Goal: Task Accomplishment & Management: Manage account settings

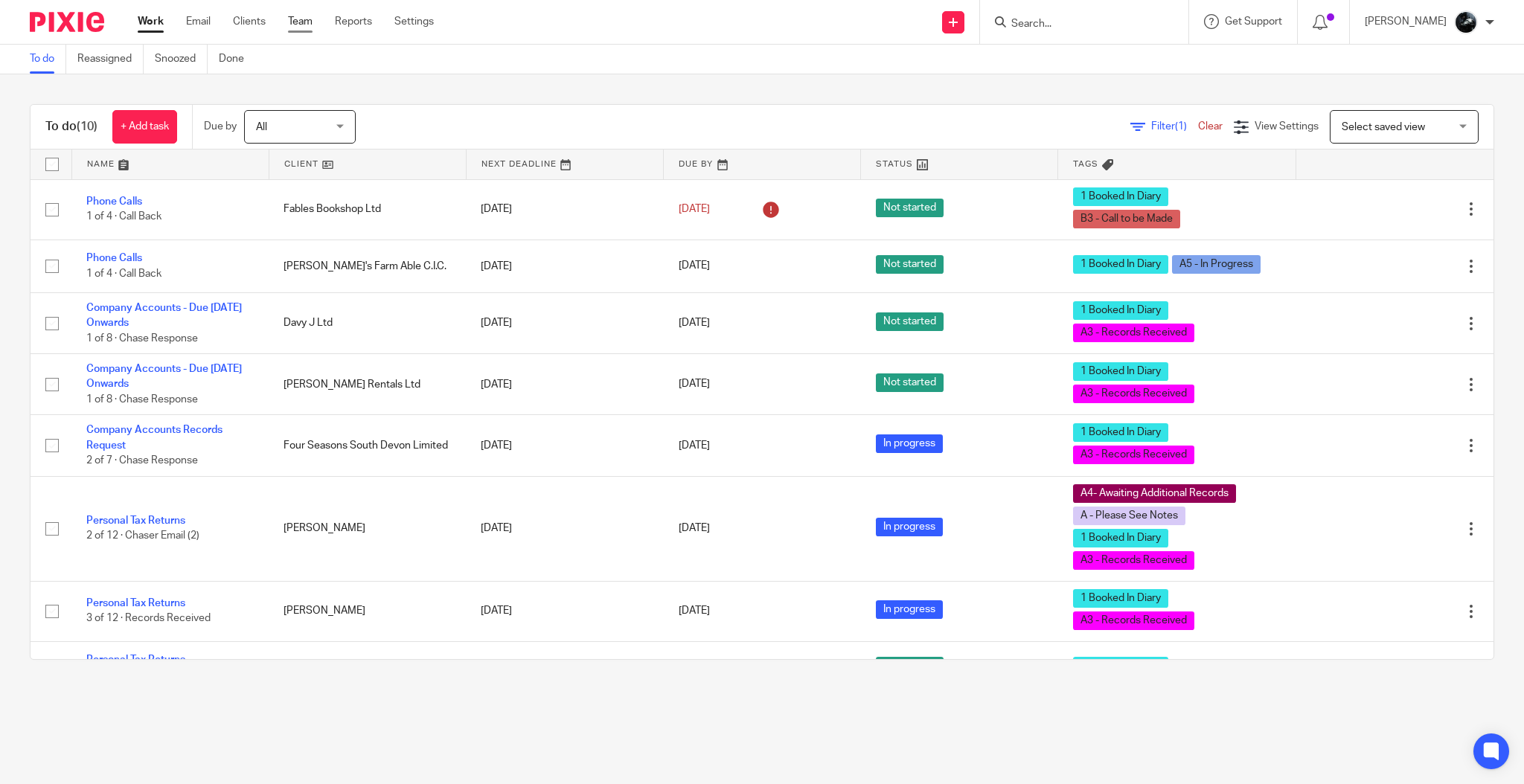
click at [312, 15] on link "Team" at bounding box center [300, 22] width 25 height 15
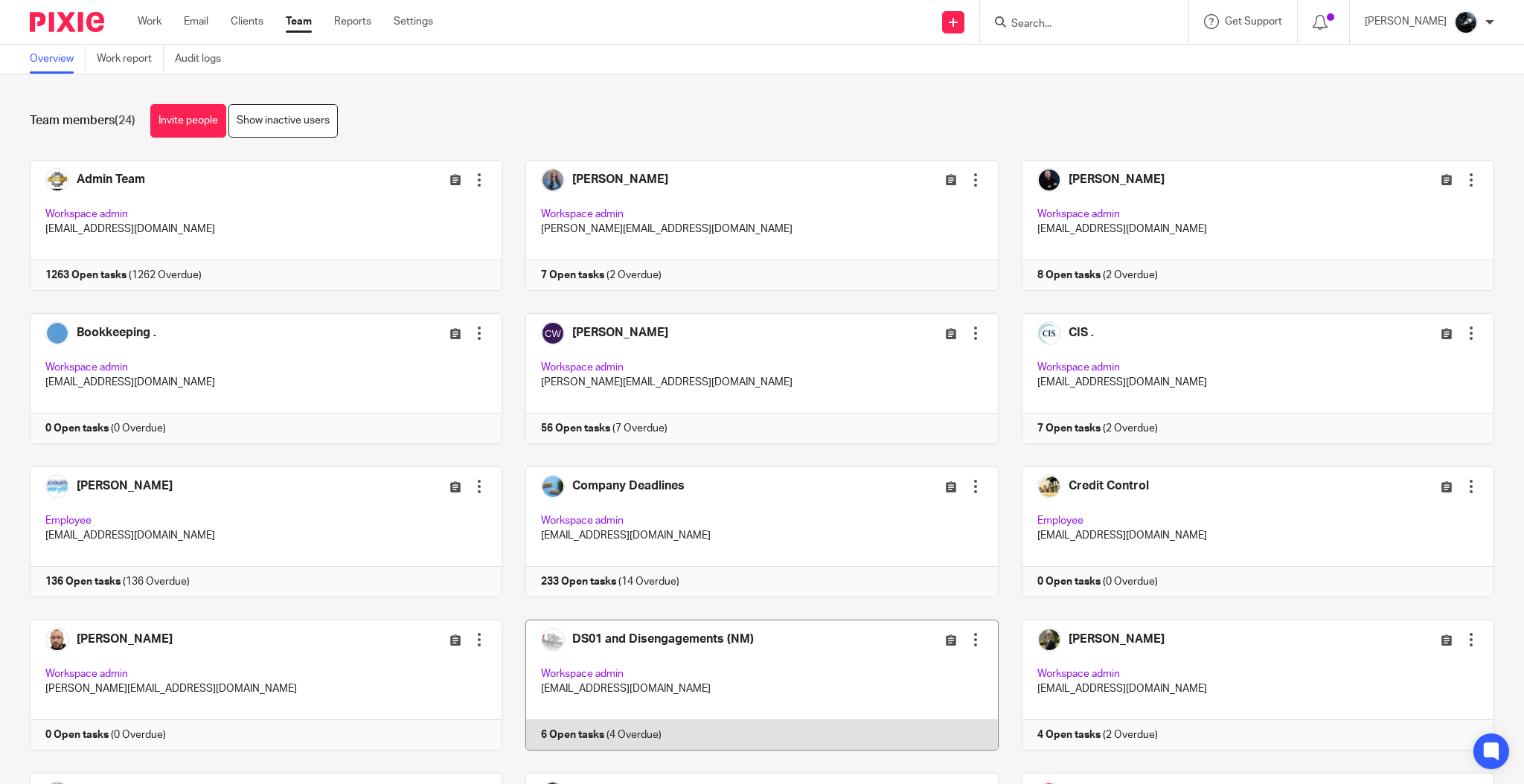
click at [645, 636] on link at bounding box center [750, 684] width 496 height 131
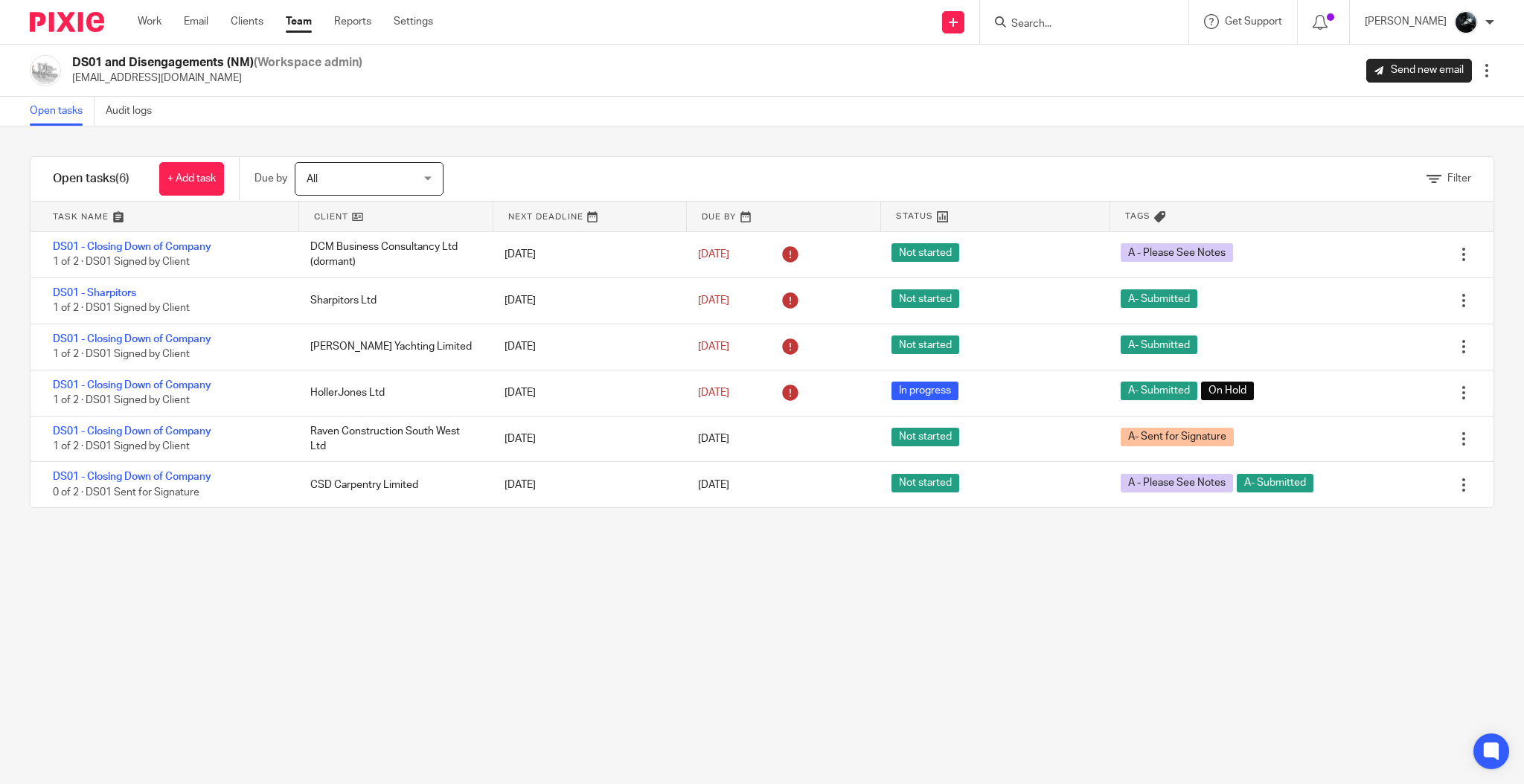
click at [1099, 25] on input "Search" at bounding box center [1076, 24] width 134 height 14
type input "hg"
click at [1122, 52] on link at bounding box center [1099, 58] width 185 height 22
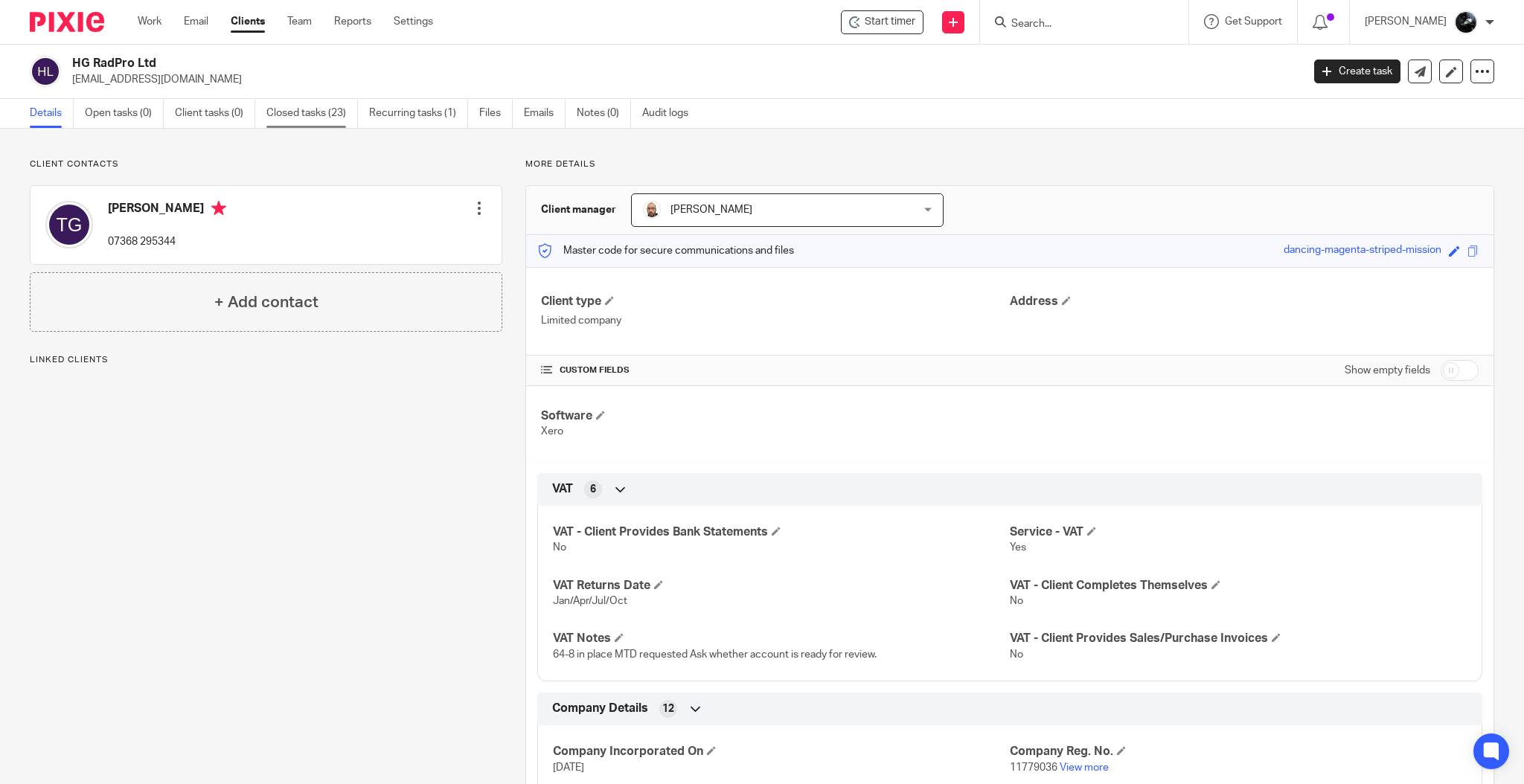
click at [320, 108] on link "Closed tasks (23)" at bounding box center [312, 113] width 91 height 29
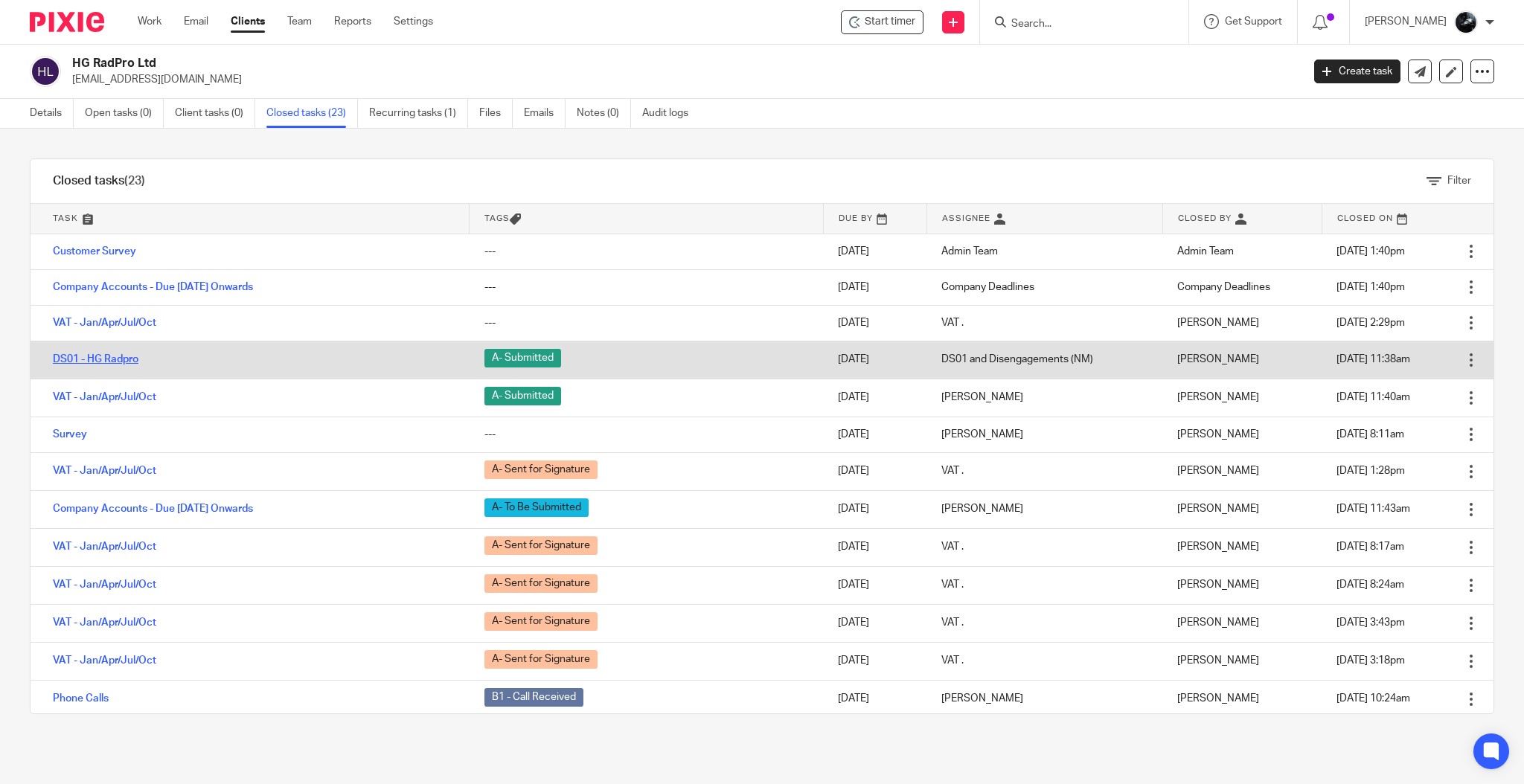
click at [90, 354] on link "DS01 - HG Radpro" at bounding box center [96, 359] width 86 height 10
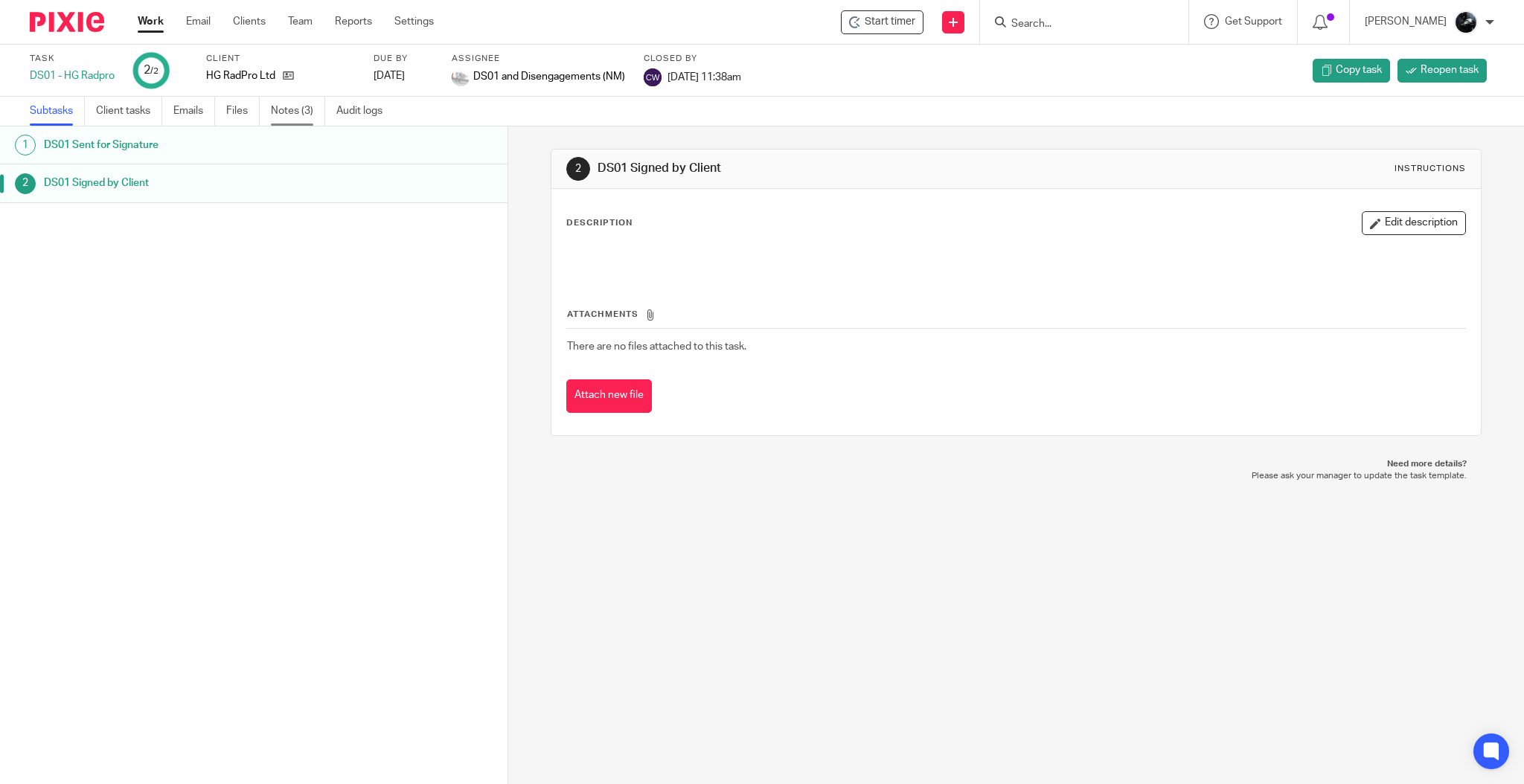
click at [302, 114] on link "Notes (3)" at bounding box center [299, 112] width 55 height 29
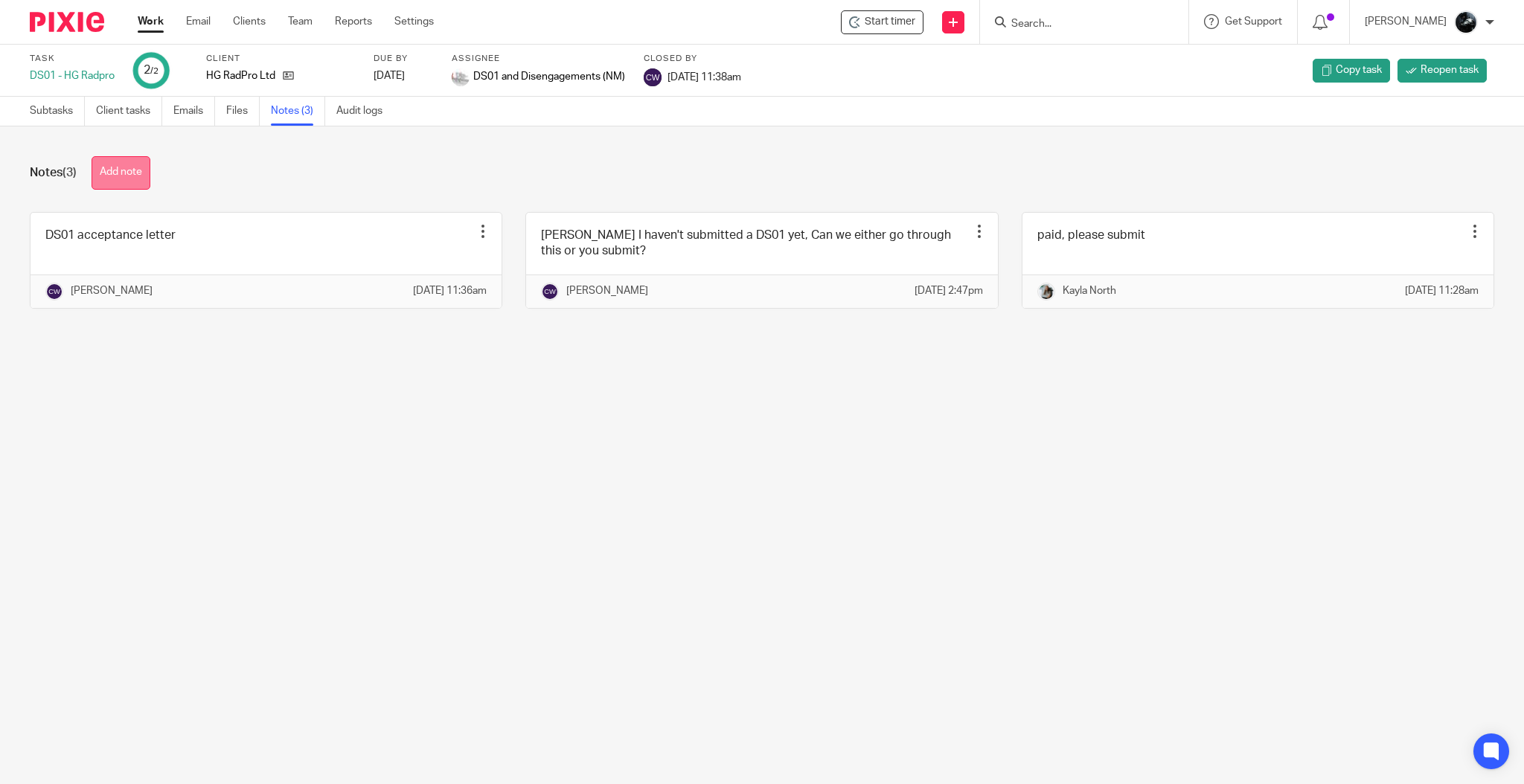
click at [136, 177] on button "Add note" at bounding box center [120, 173] width 59 height 34
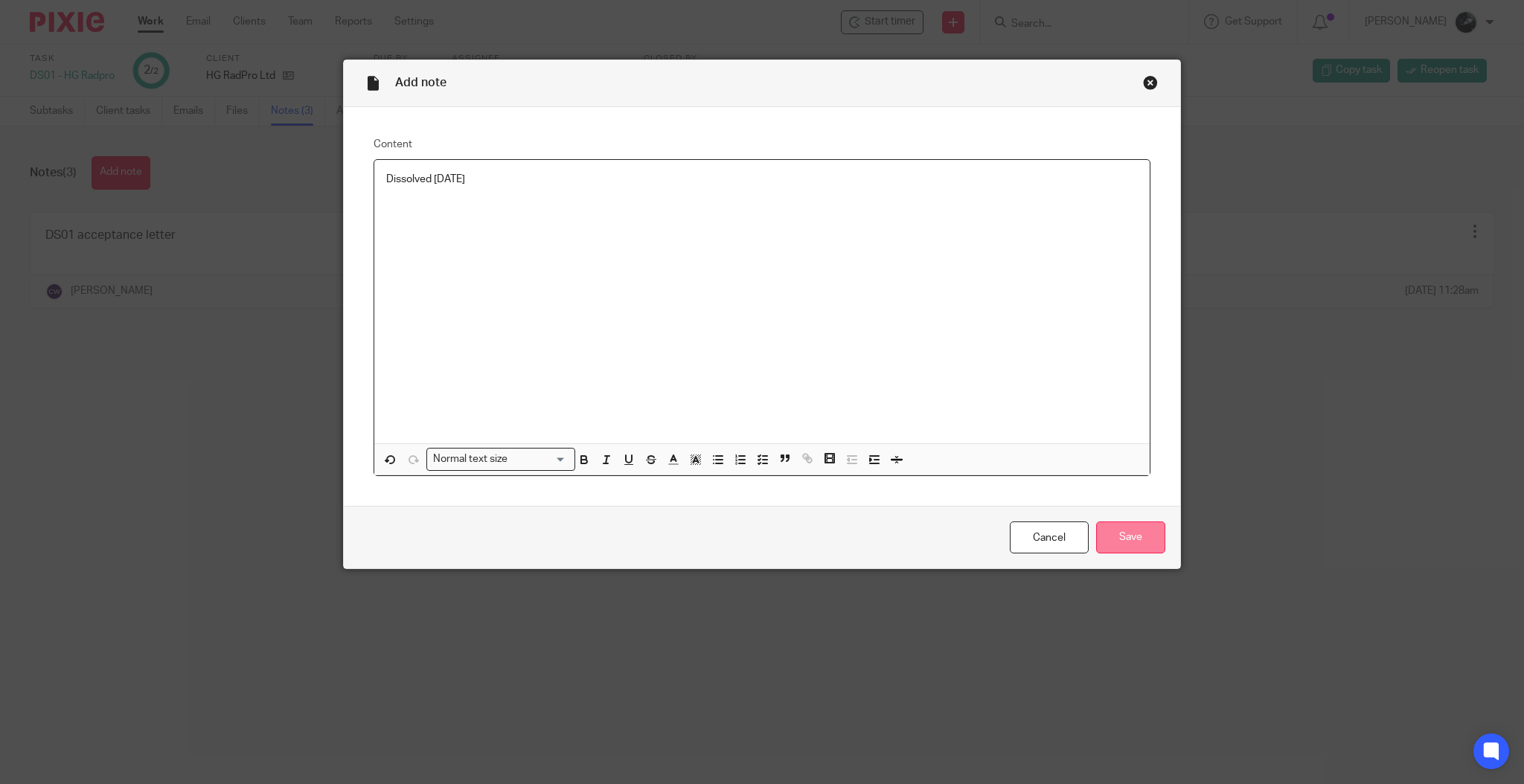
click at [1116, 542] on input "Save" at bounding box center [1131, 538] width 69 height 32
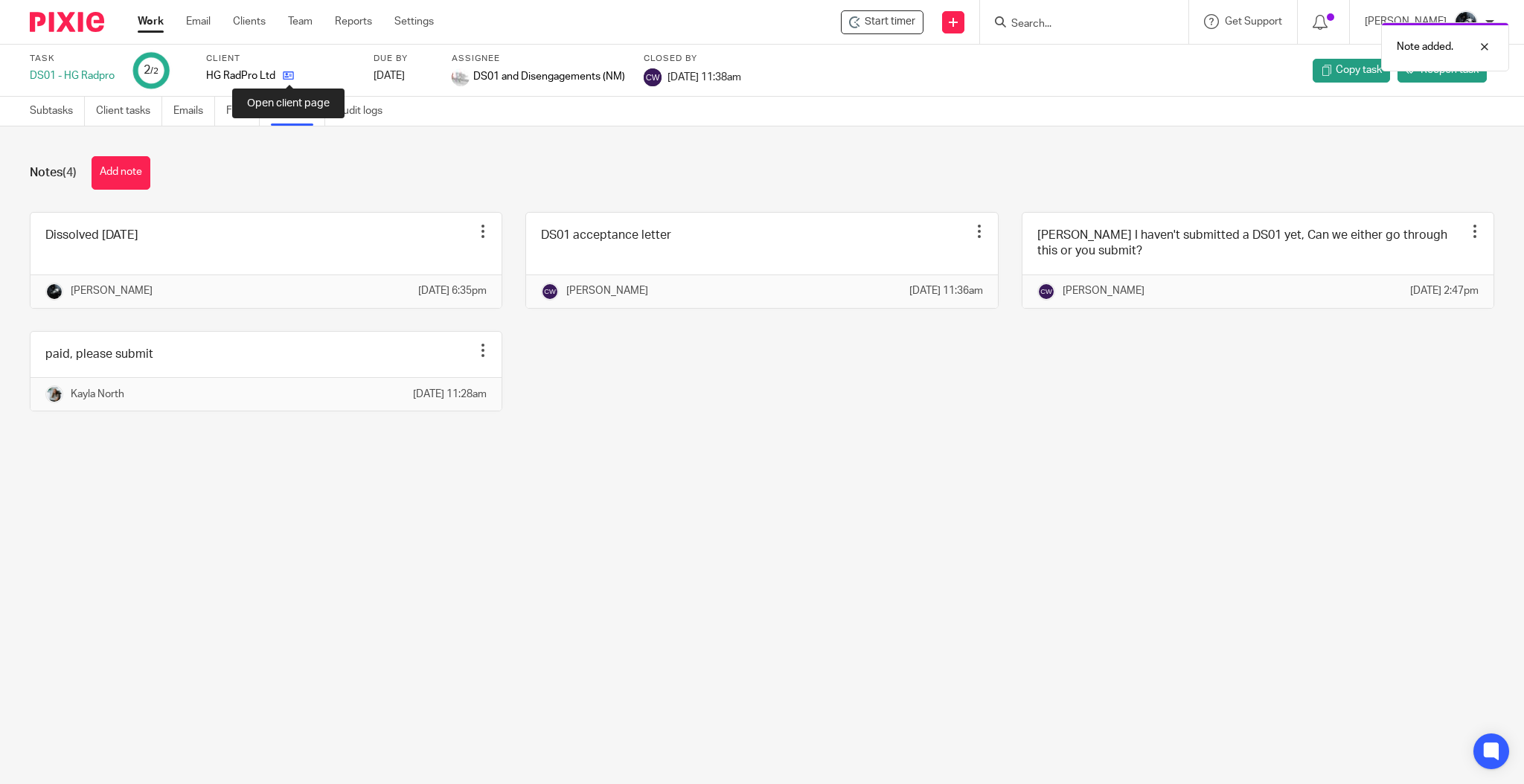
click at [291, 79] on icon at bounding box center [288, 75] width 11 height 11
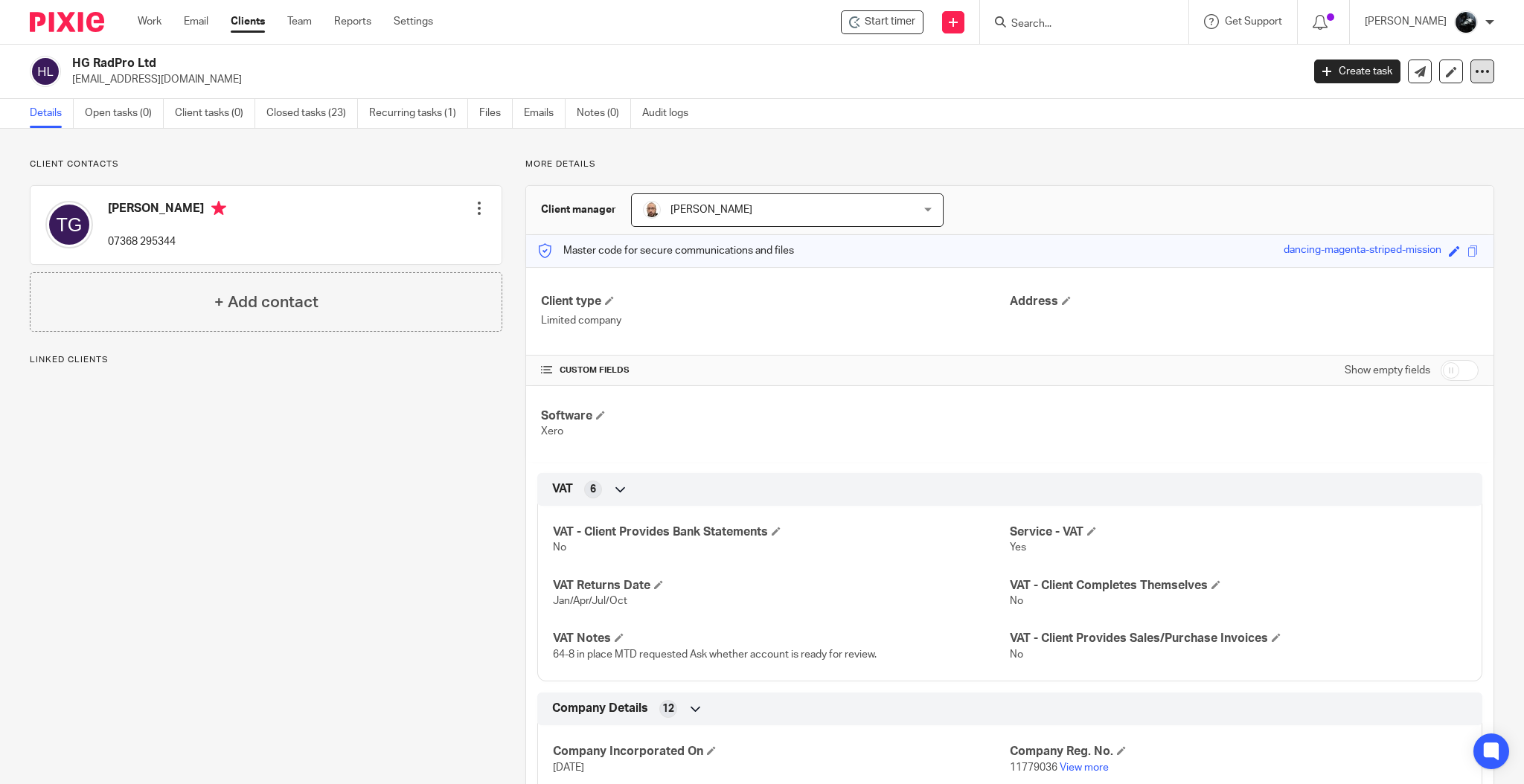
click at [1475, 75] on icon at bounding box center [1482, 71] width 15 height 15
click at [1363, 168] on button "Archive client" at bounding box center [1386, 173] width 165 height 19
click at [302, 17] on link "Team" at bounding box center [299, 22] width 25 height 15
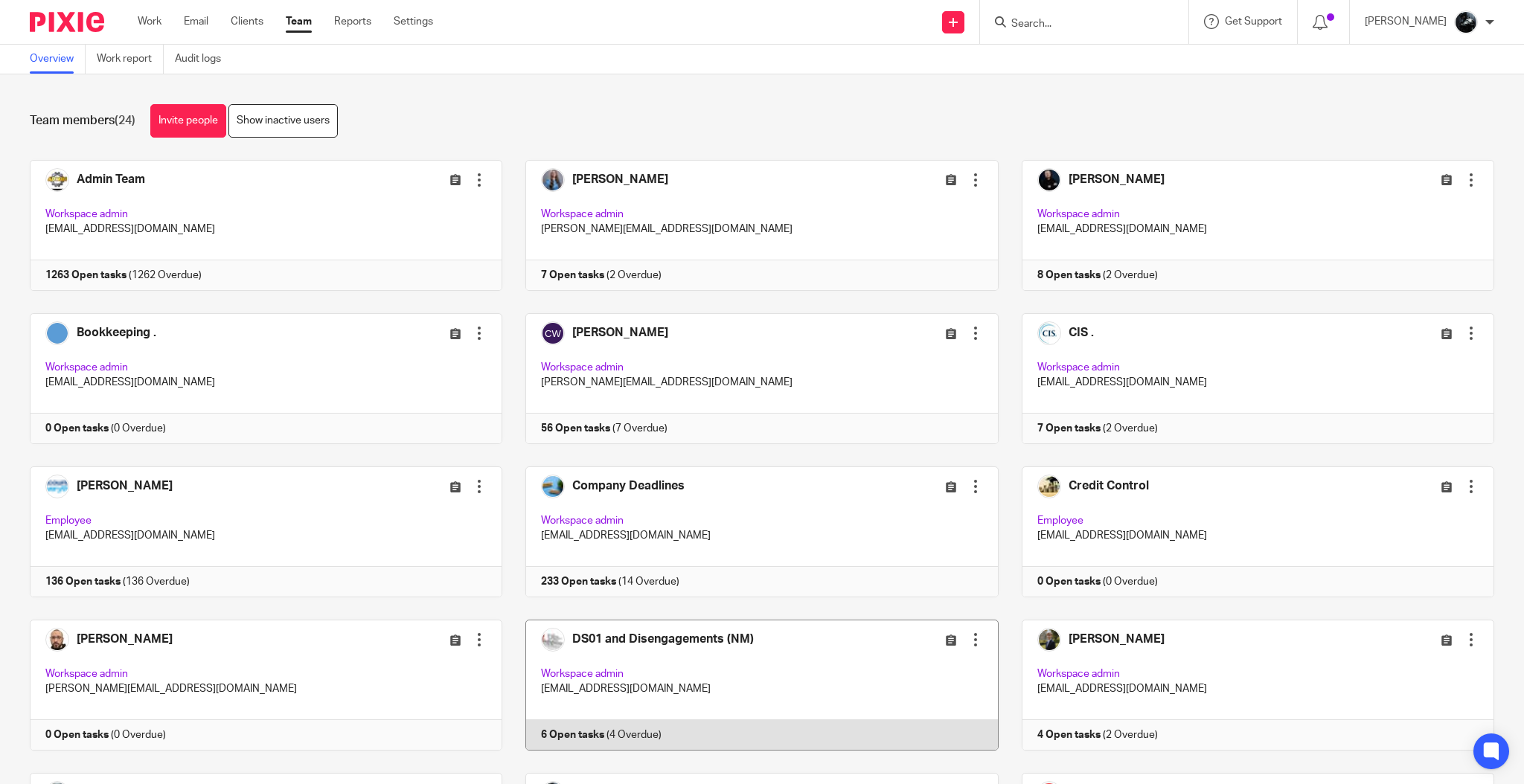
click at [584, 644] on link at bounding box center [750, 684] width 496 height 131
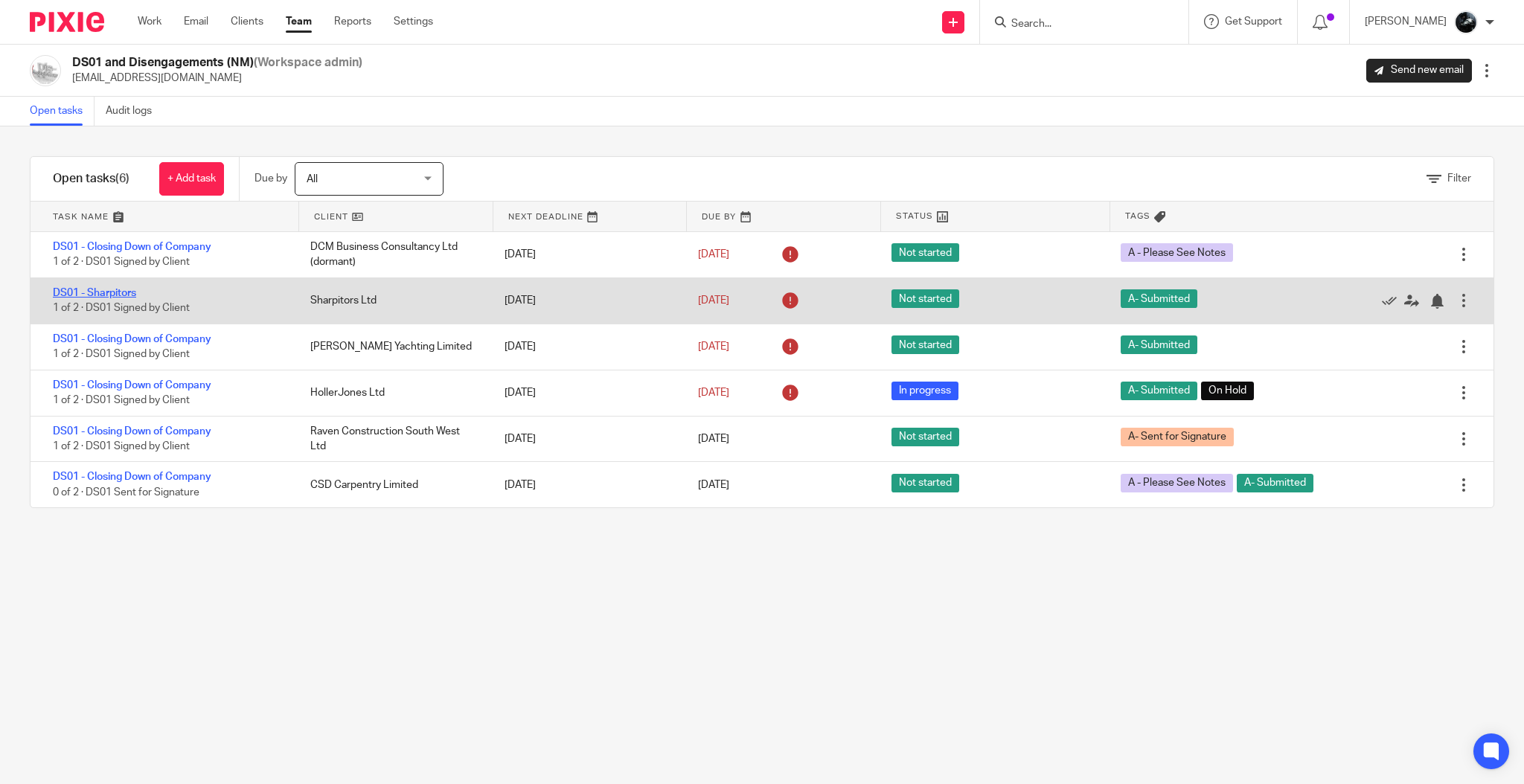
click at [119, 295] on link "DS01 - Sharpitors" at bounding box center [95, 293] width 83 height 10
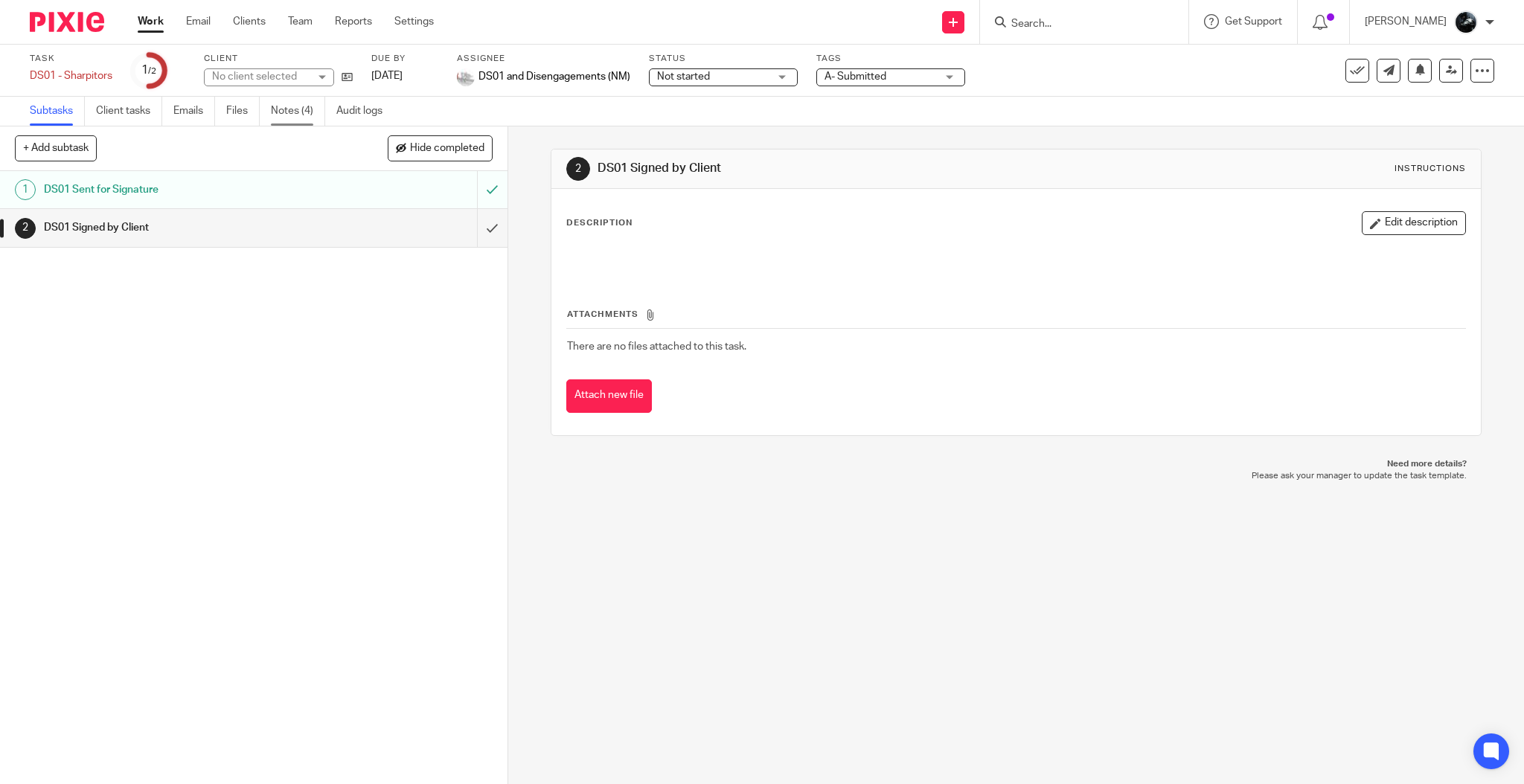
click at [281, 112] on link "Notes (4)" at bounding box center [299, 112] width 55 height 29
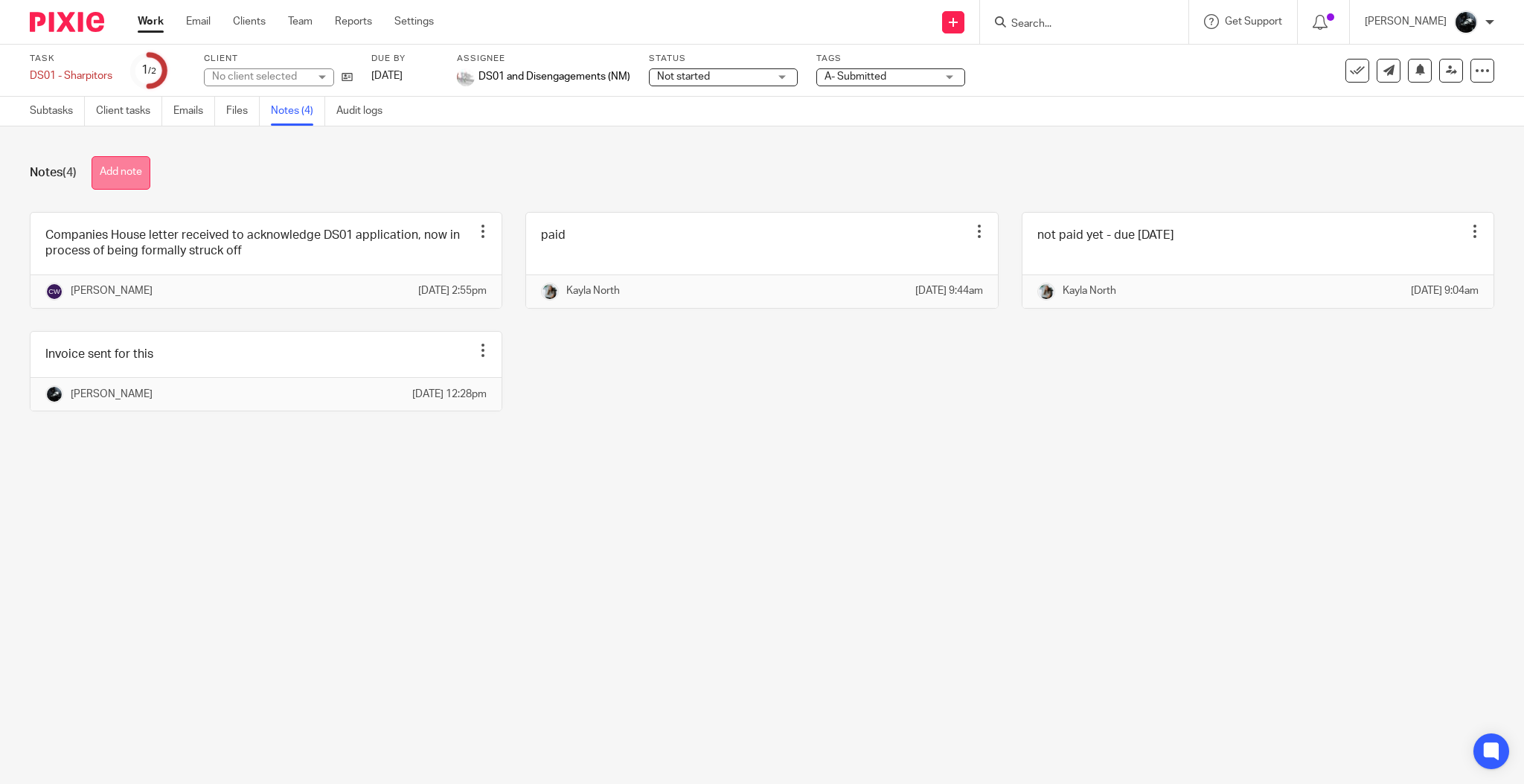
click at [134, 183] on button "Add note" at bounding box center [120, 173] width 59 height 34
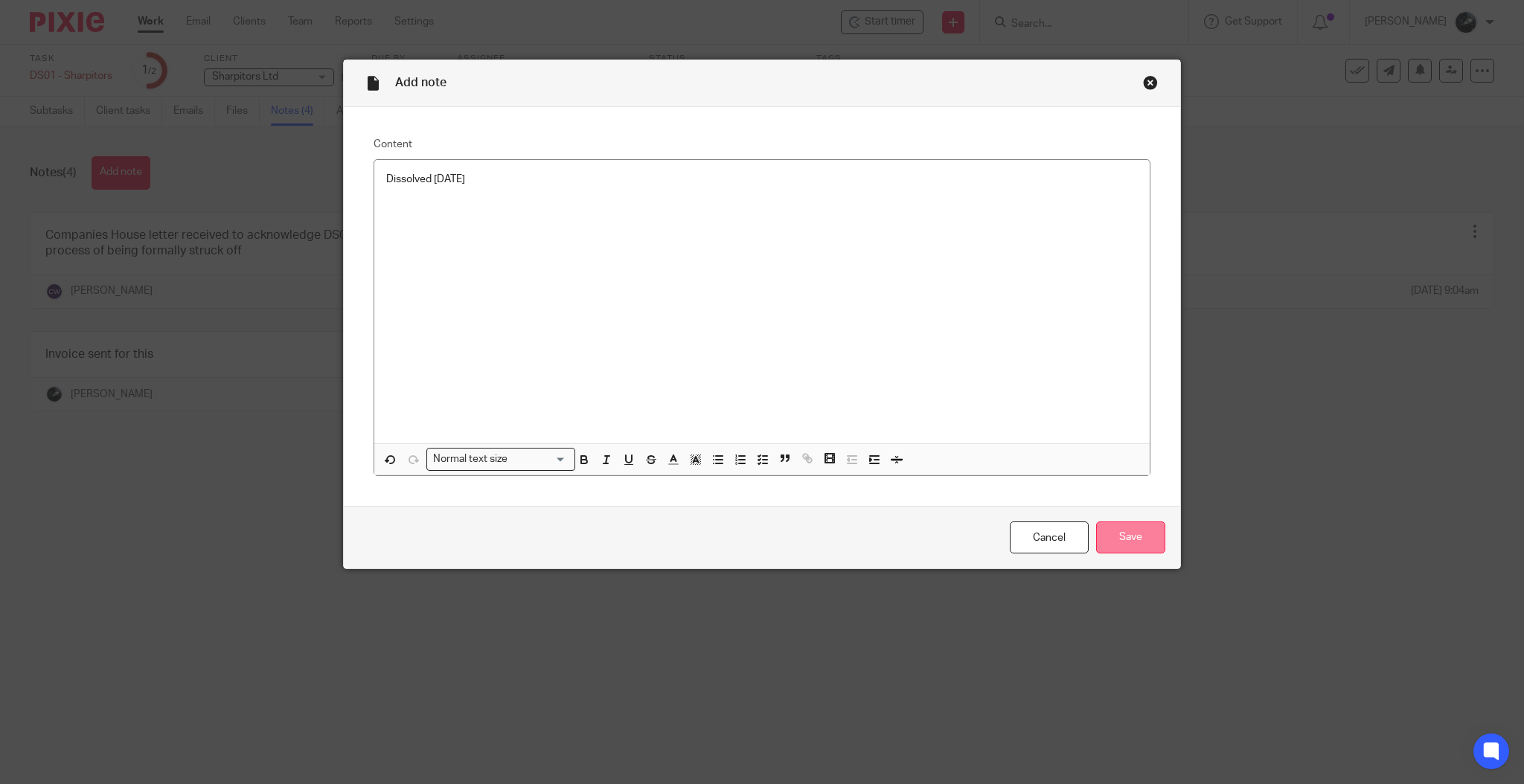
click at [1134, 527] on input "Save" at bounding box center [1131, 538] width 69 height 32
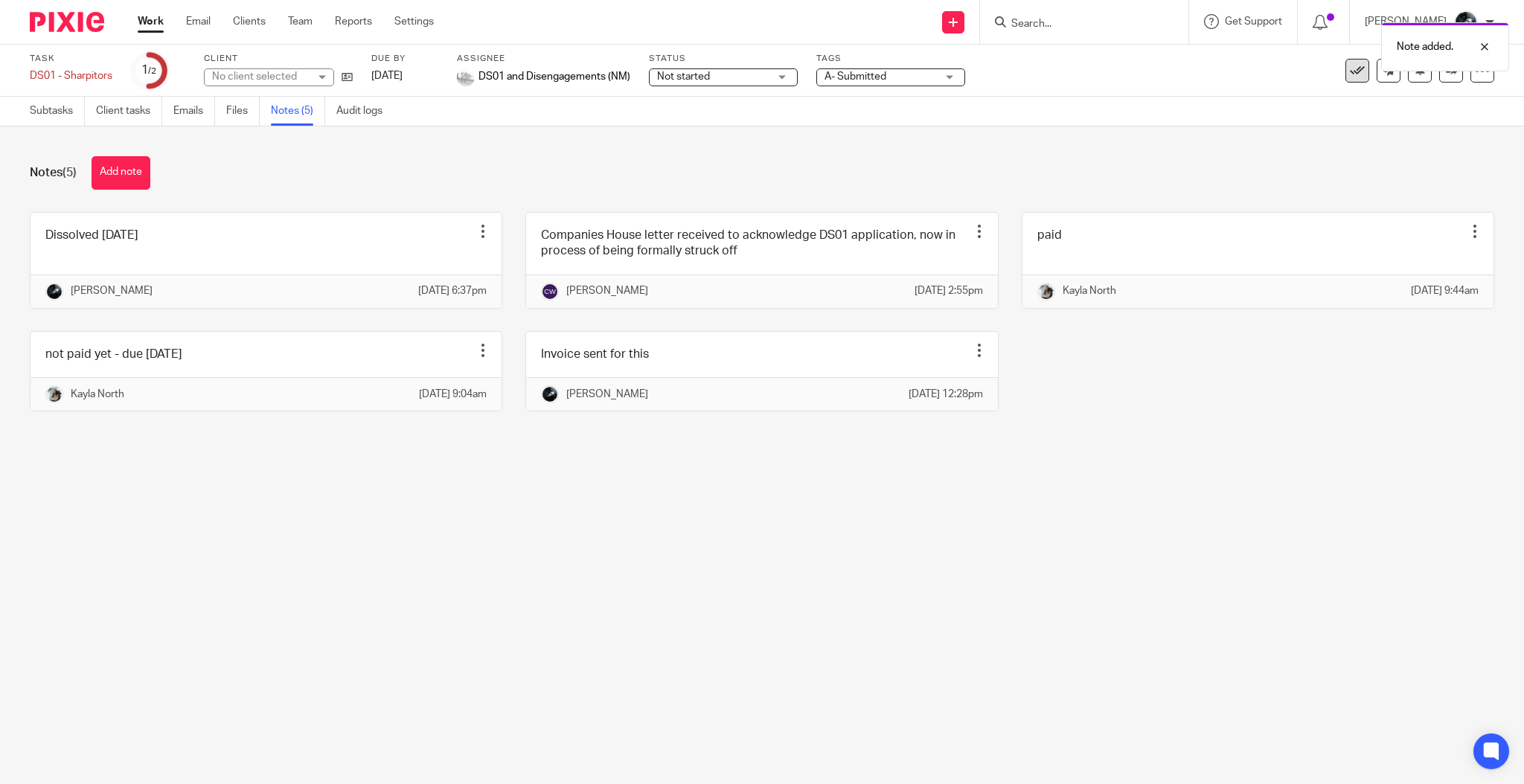
click at [1350, 75] on button at bounding box center [1357, 71] width 24 height 24
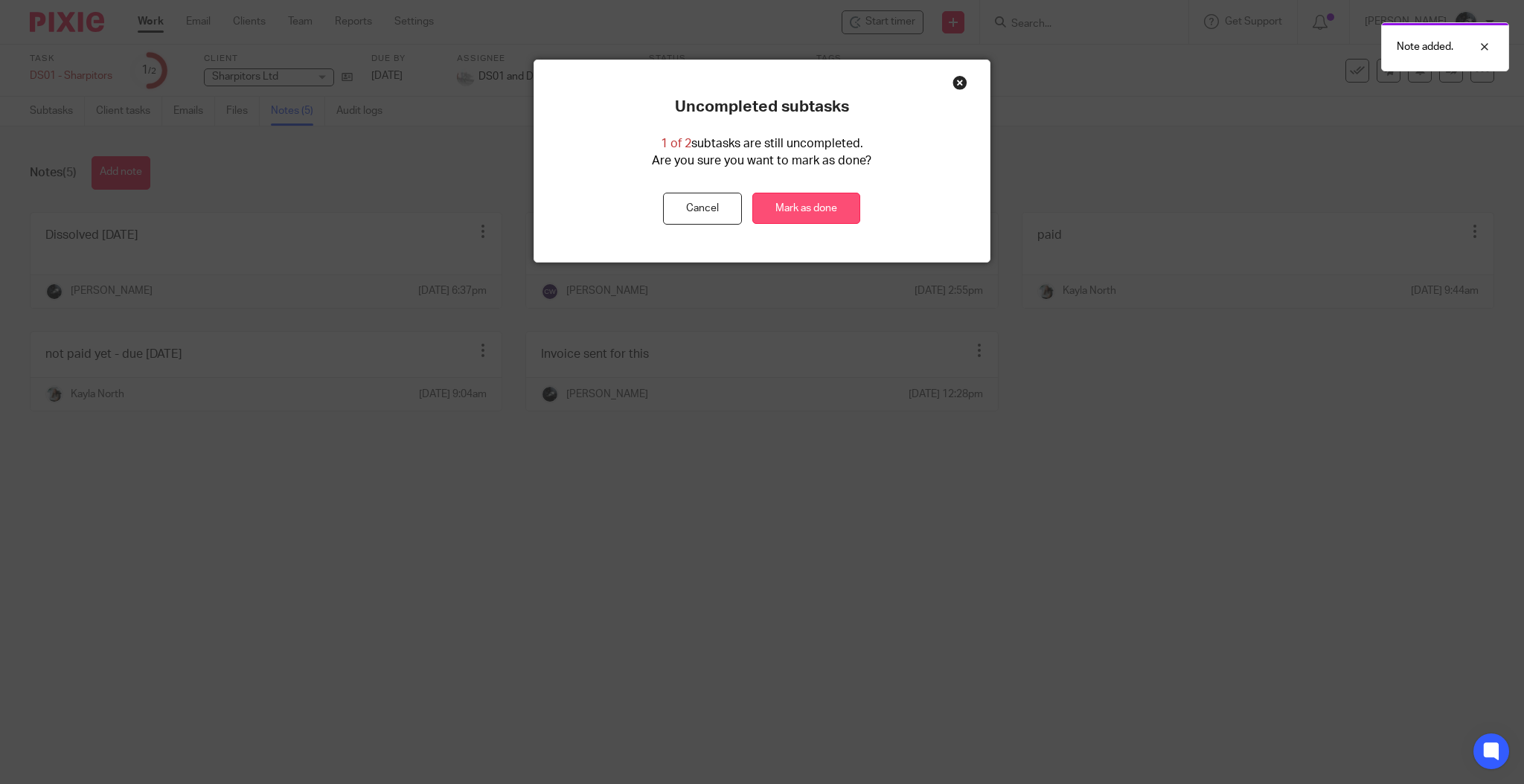
click at [807, 206] on link "Mark as done" at bounding box center [806, 209] width 108 height 32
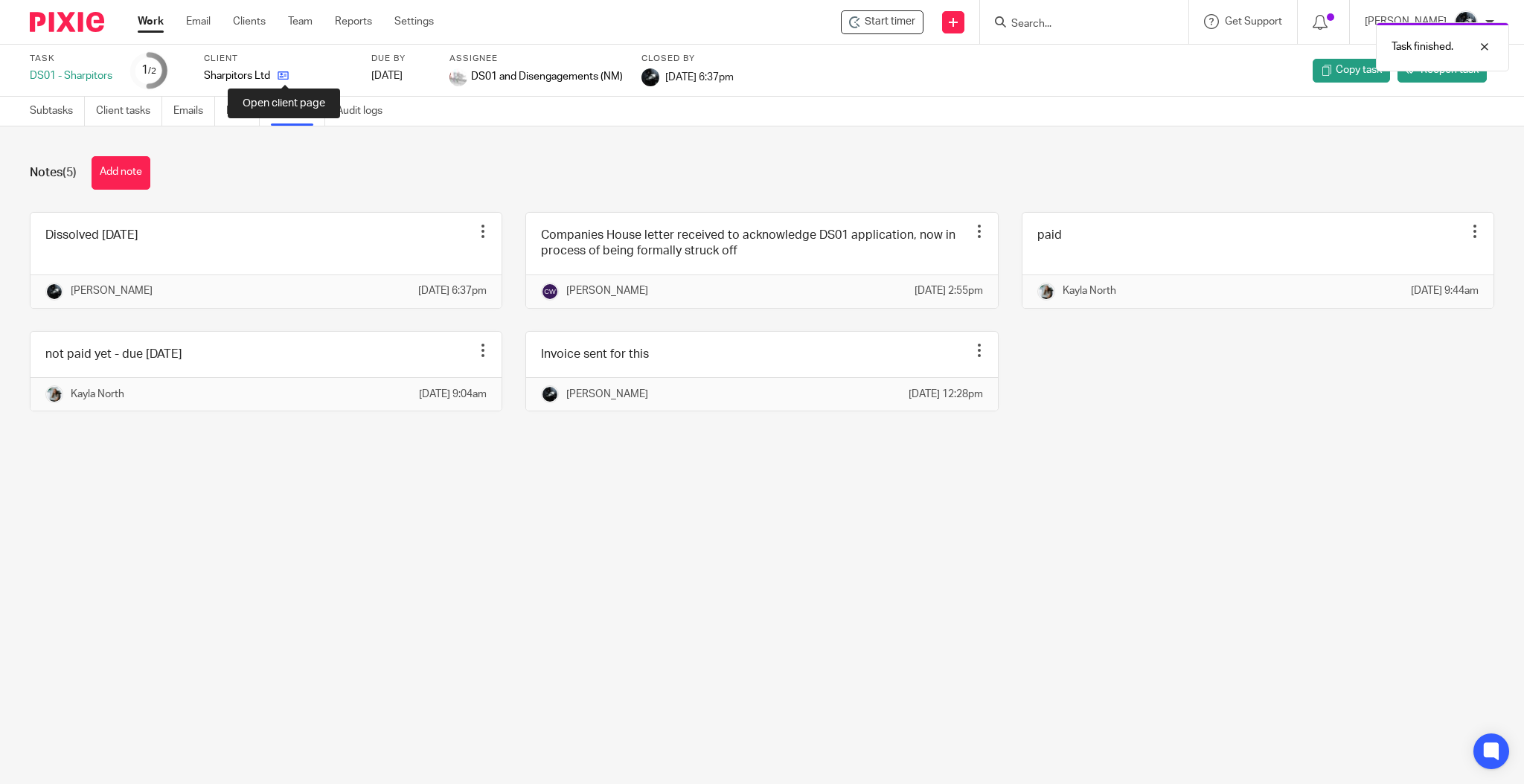
click at [282, 71] on icon at bounding box center [283, 75] width 11 height 11
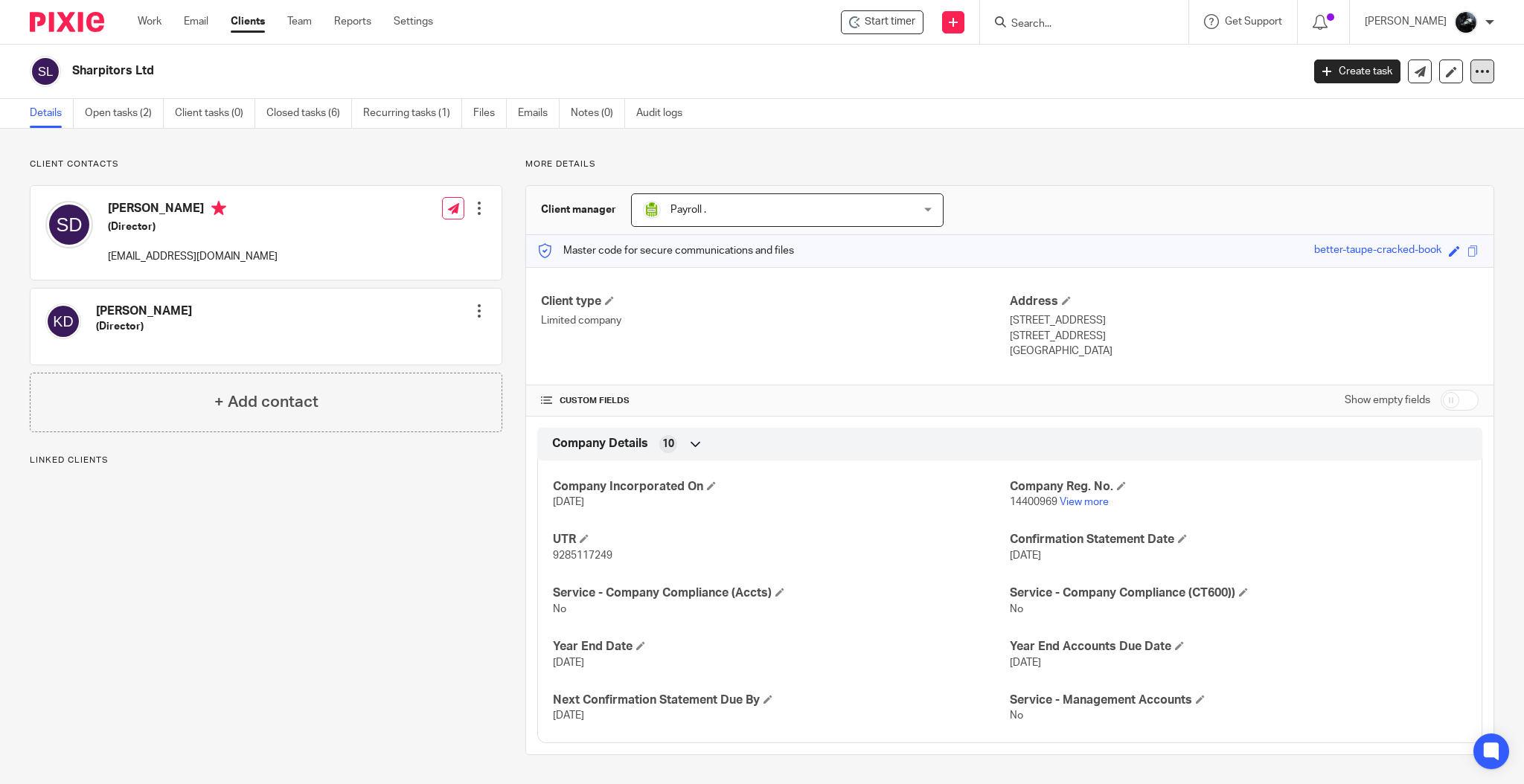
click at [1478, 68] on div at bounding box center [1482, 71] width 24 height 24
click at [1363, 170] on button "Archive client" at bounding box center [1386, 173] width 165 height 19
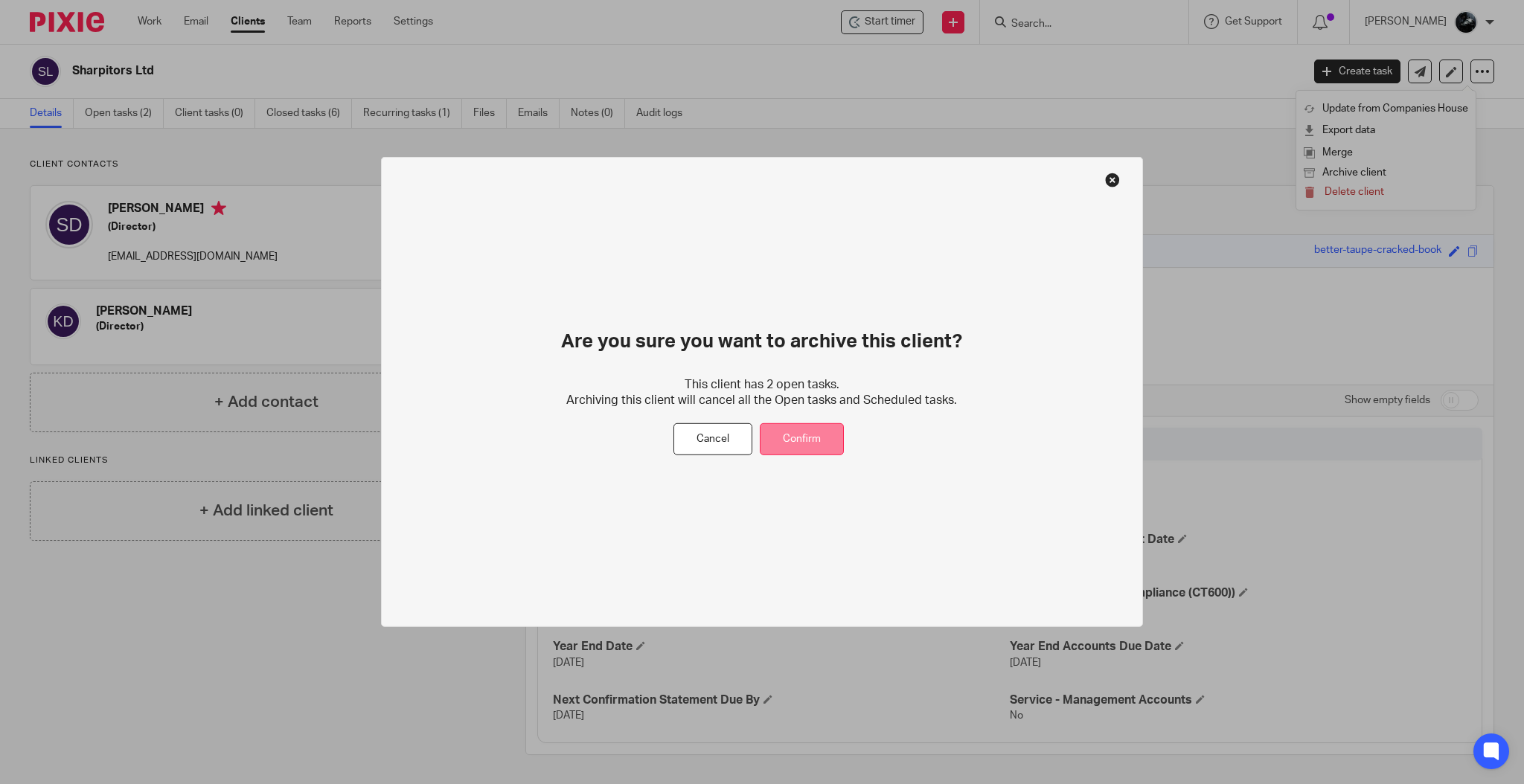
click at [790, 435] on button "Confirm" at bounding box center [802, 440] width 84 height 32
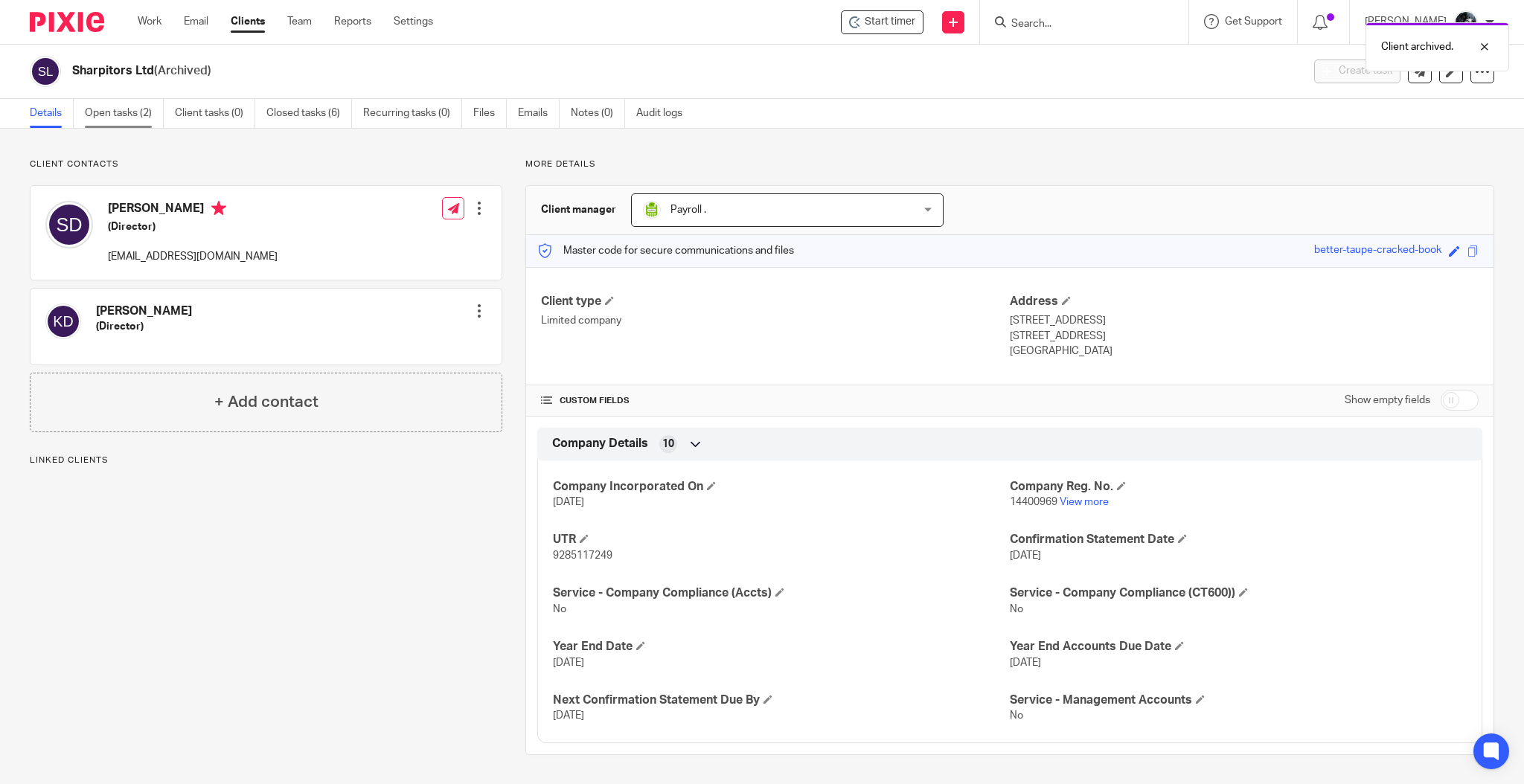
click at [148, 116] on link "Open tasks (2)" at bounding box center [124, 113] width 79 height 29
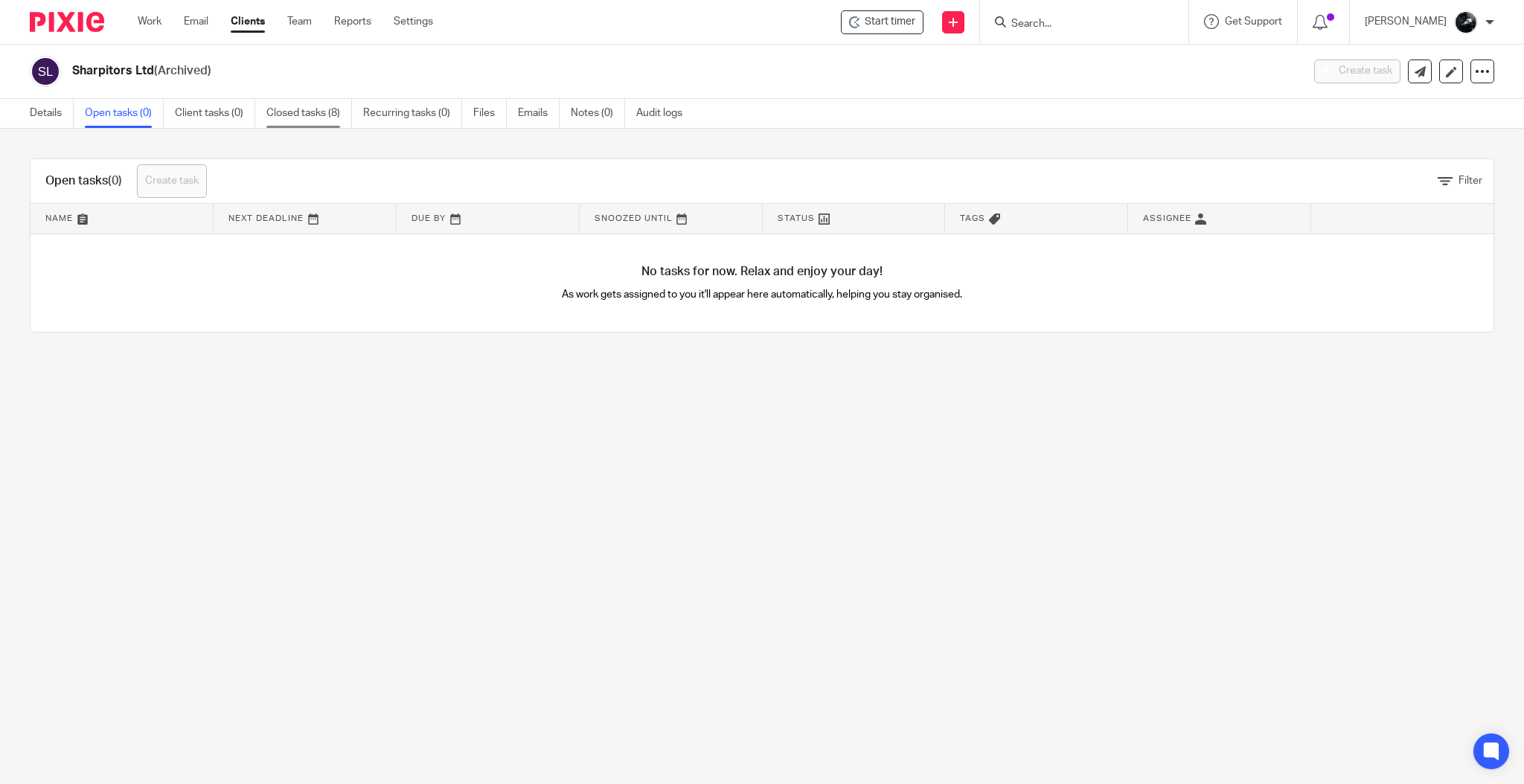
click at [293, 116] on link "Closed tasks (8)" at bounding box center [309, 113] width 86 height 29
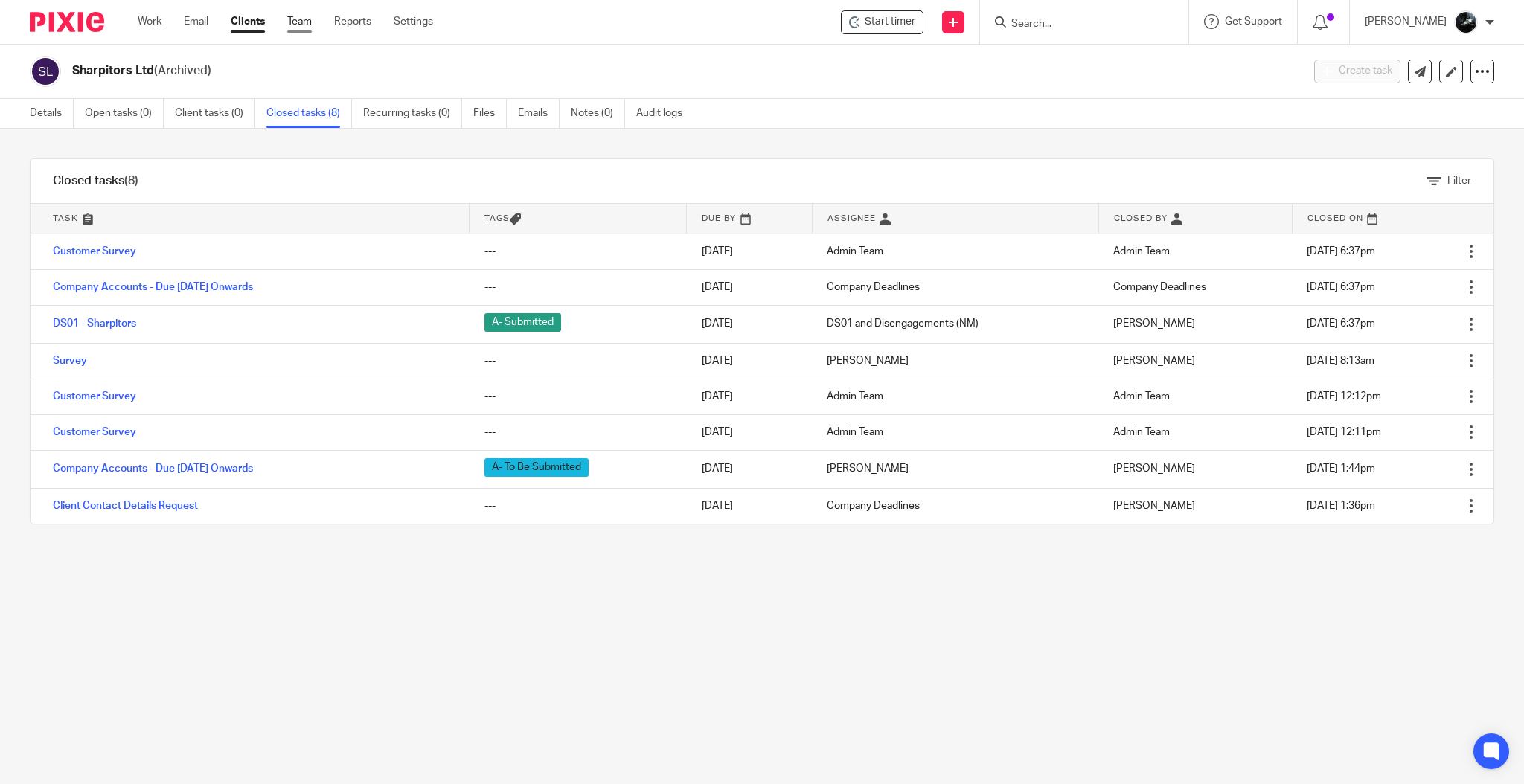
click at [291, 20] on link "Team" at bounding box center [299, 22] width 25 height 15
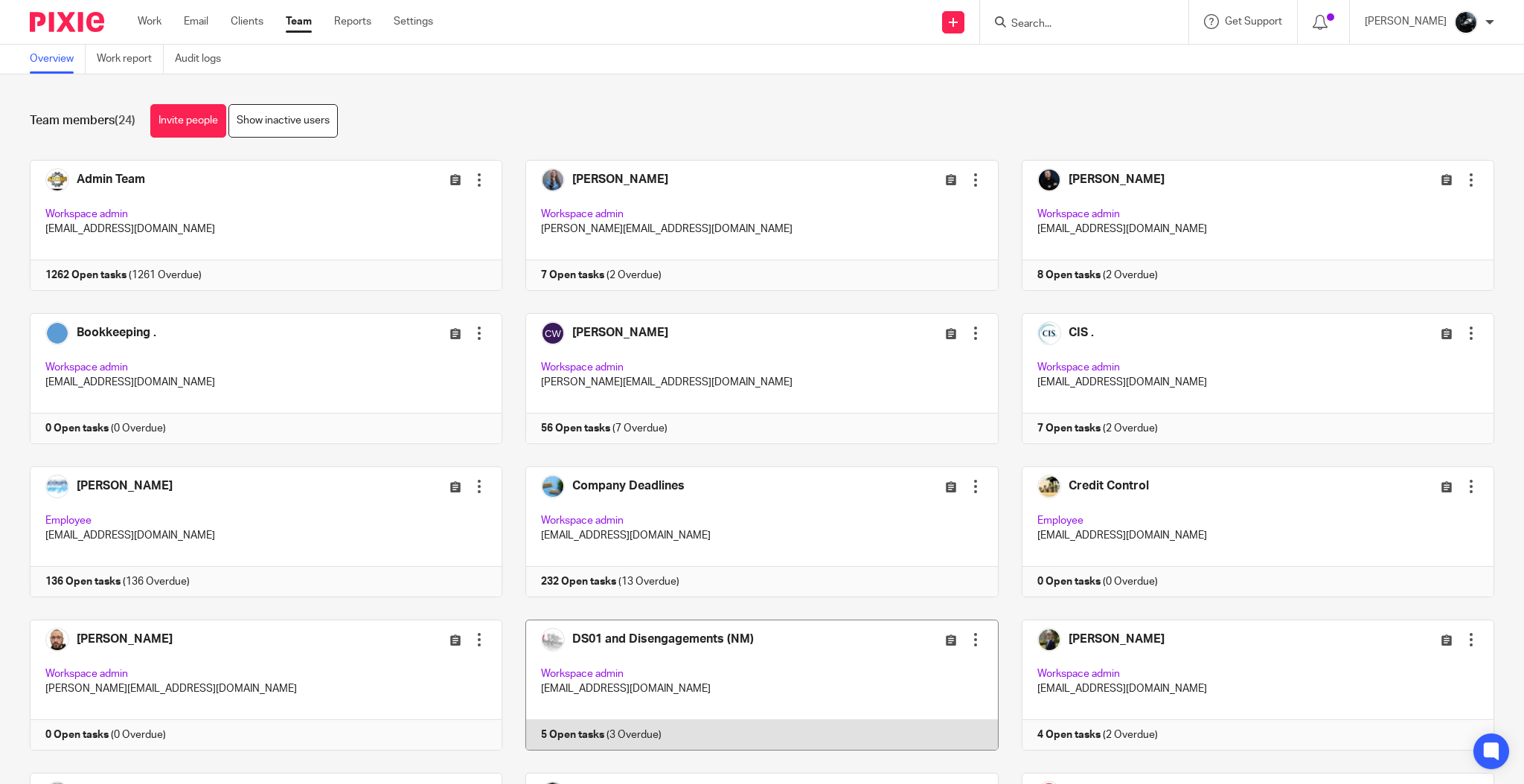
click at [601, 652] on link at bounding box center [750, 684] width 496 height 131
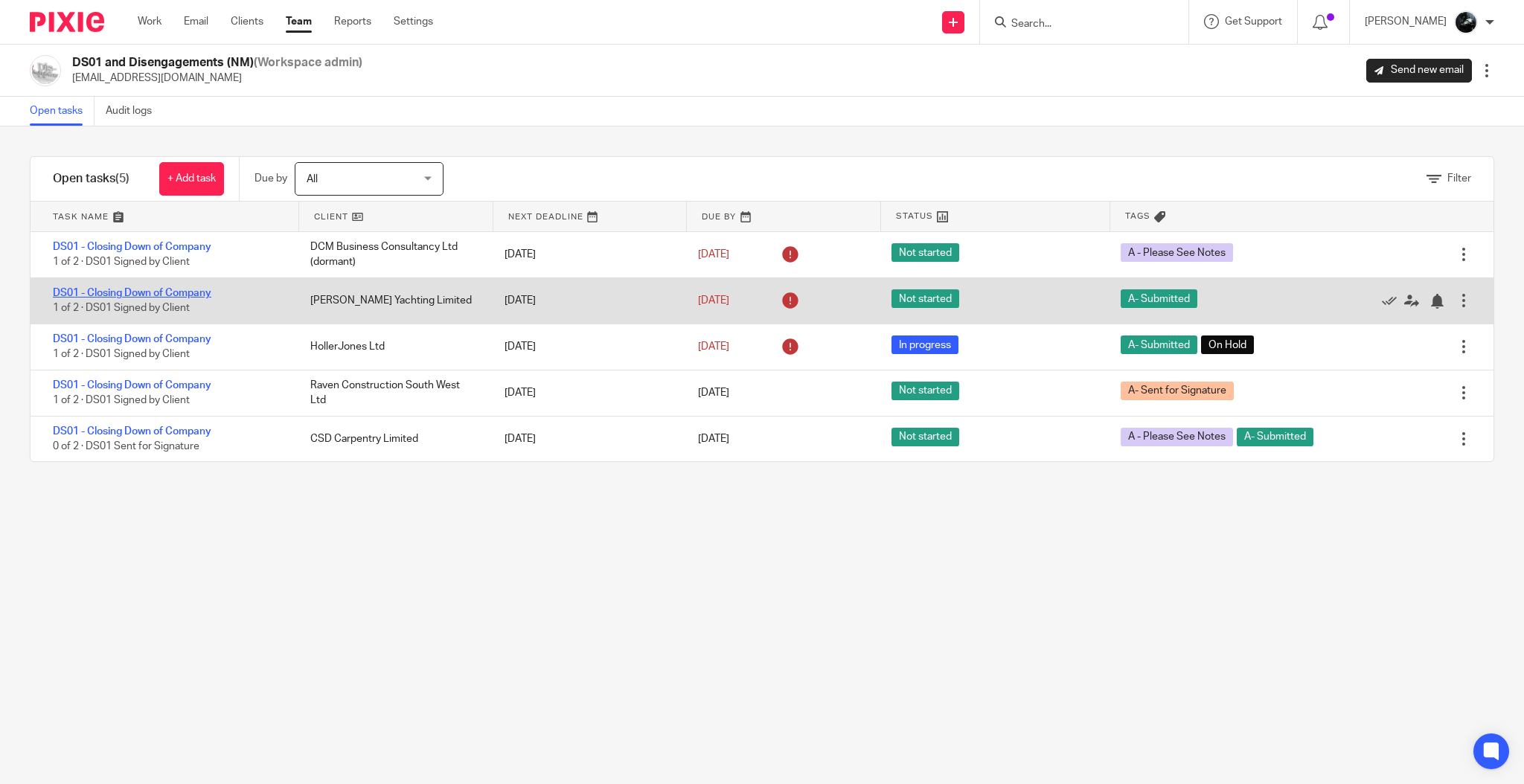
click at [148, 297] on link "DS01 - Closing Down of Company" at bounding box center [132, 293] width 159 height 10
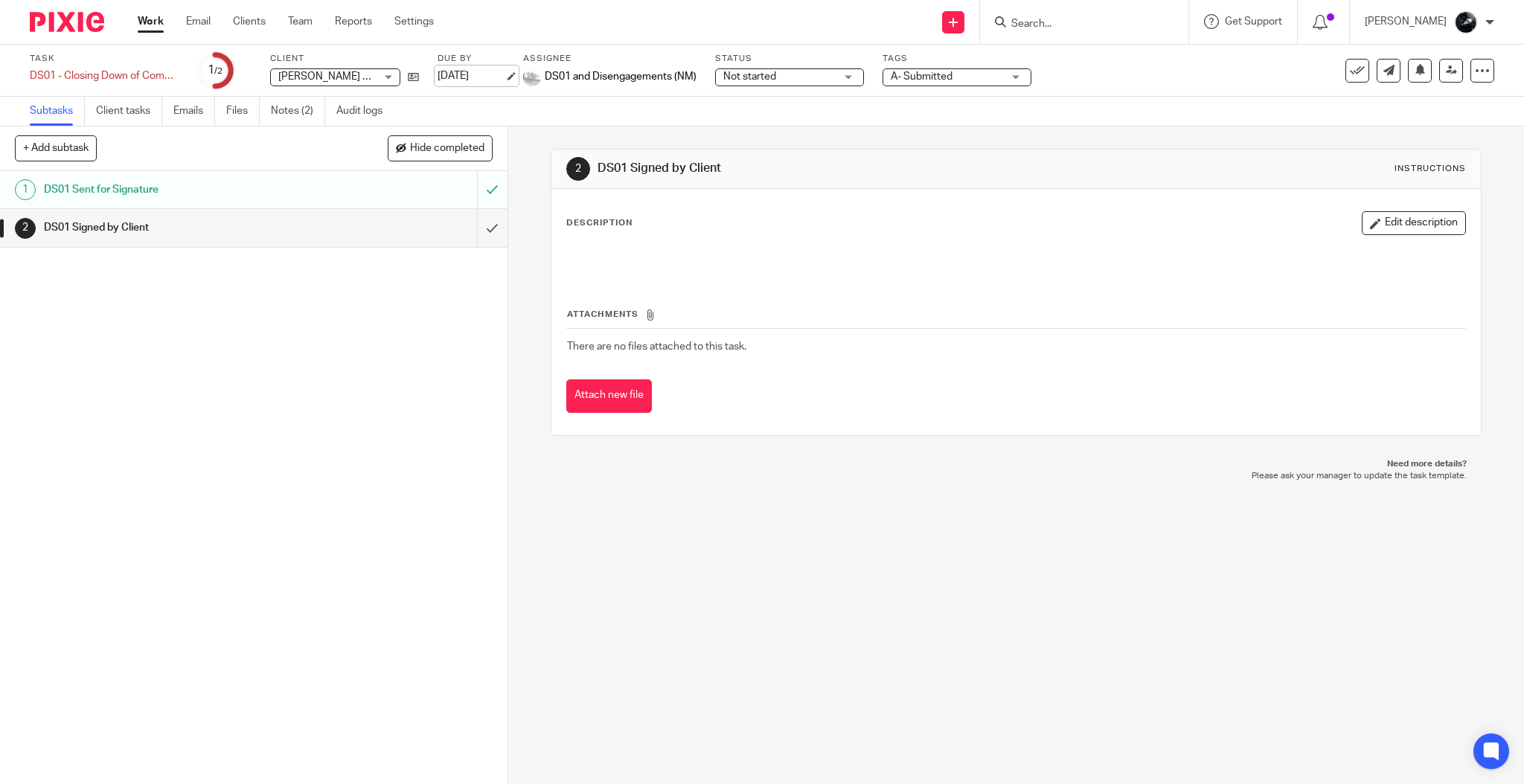
click at [490, 68] on link "[DATE]" at bounding box center [470, 75] width 67 height 15
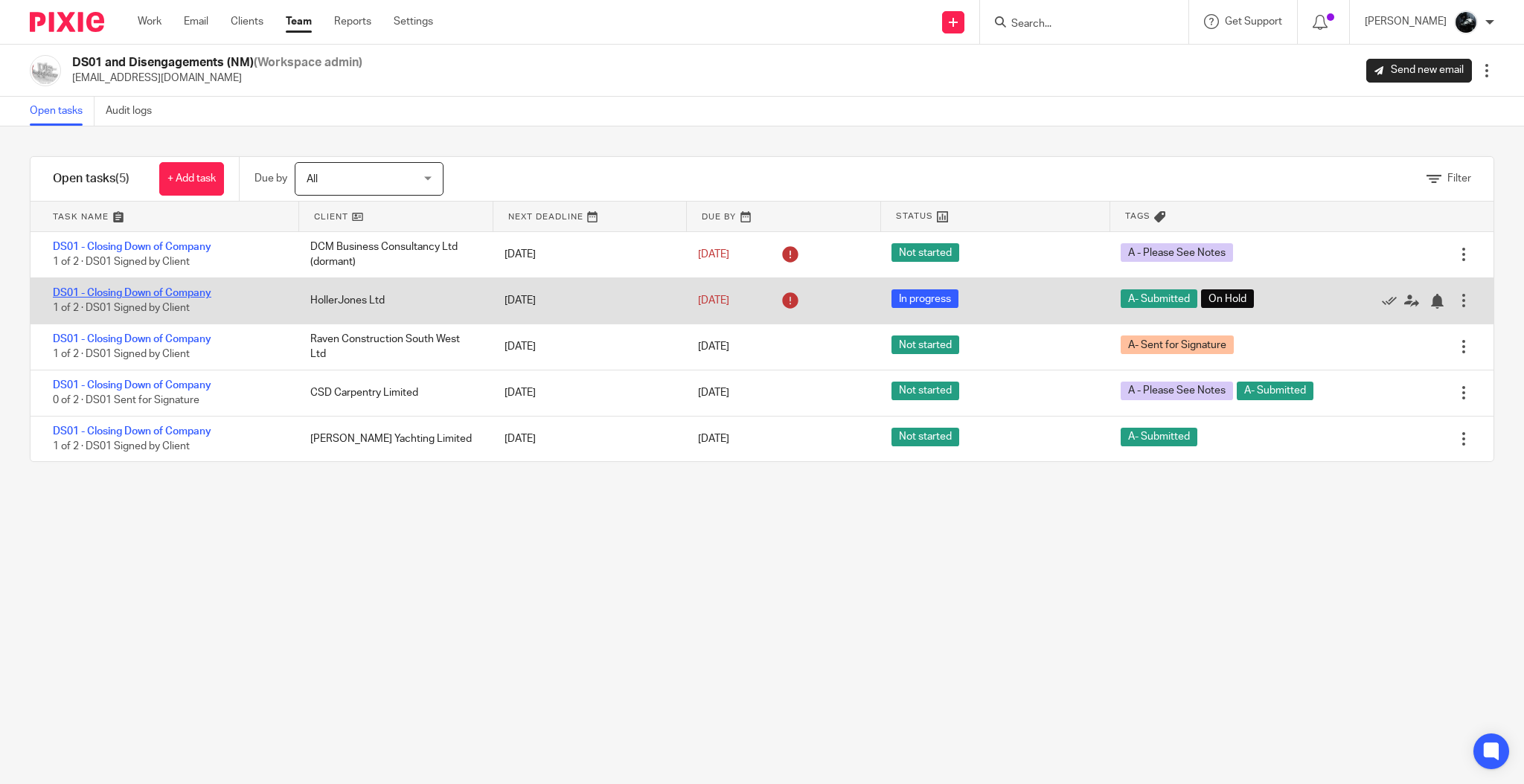
click at [195, 290] on link "DS01 - Closing Down of Company" at bounding box center [132, 293] width 159 height 10
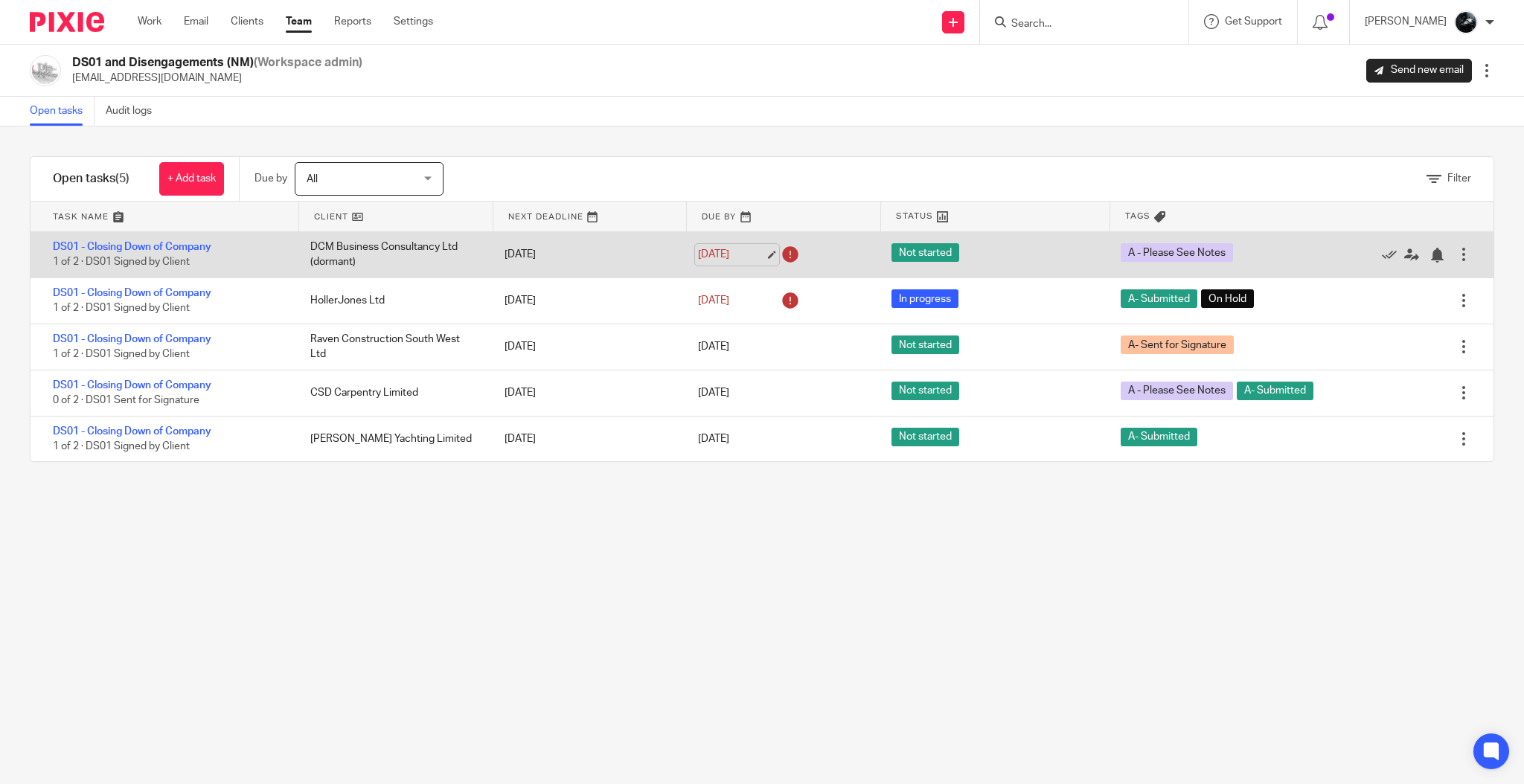
click at [752, 253] on link "[DATE]" at bounding box center [731, 254] width 67 height 15
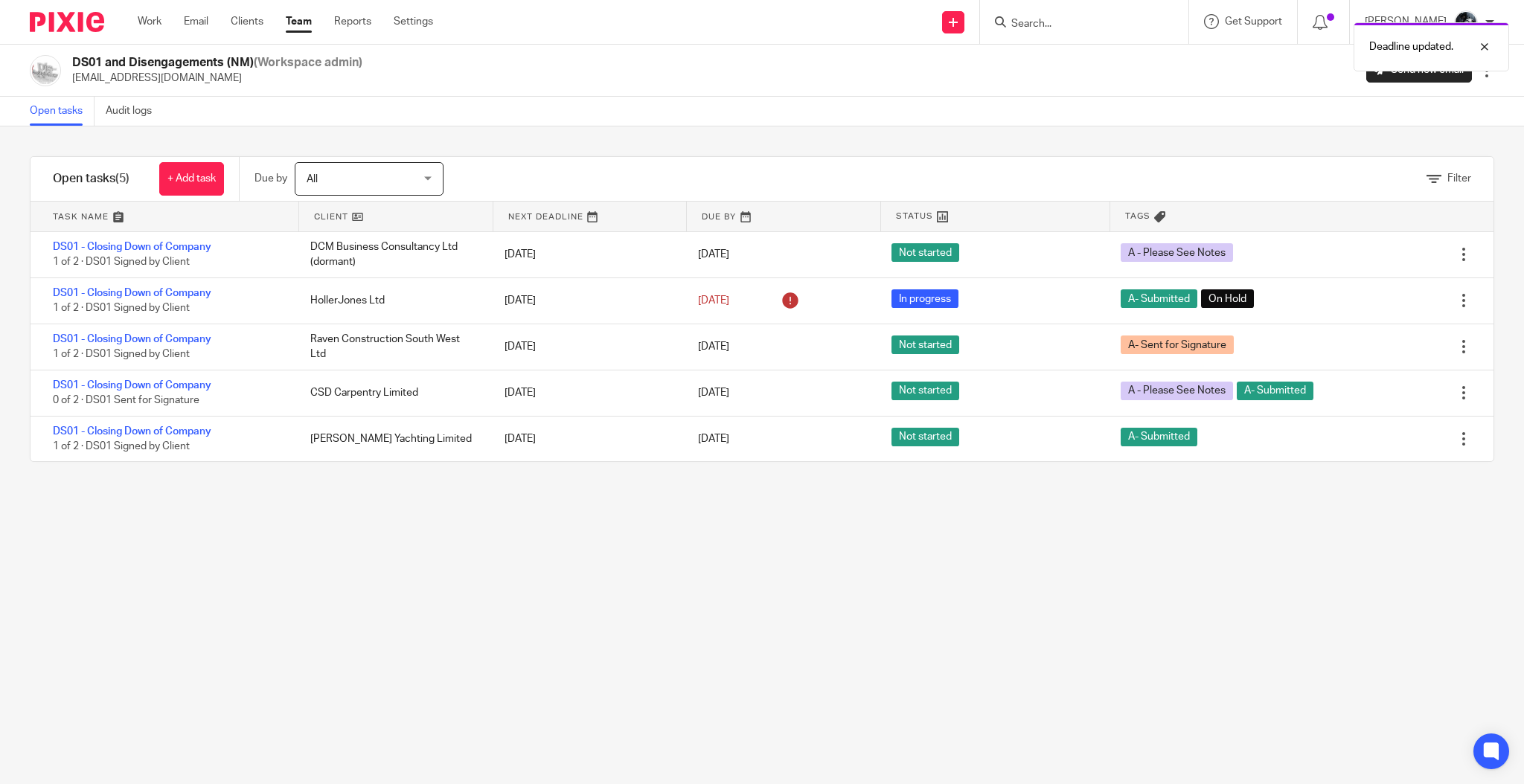
click at [515, 597] on div "Filter tasks Only show tasks matching all of these conditions 1 Client name Is …" at bounding box center [762, 456] width 1524 height 658
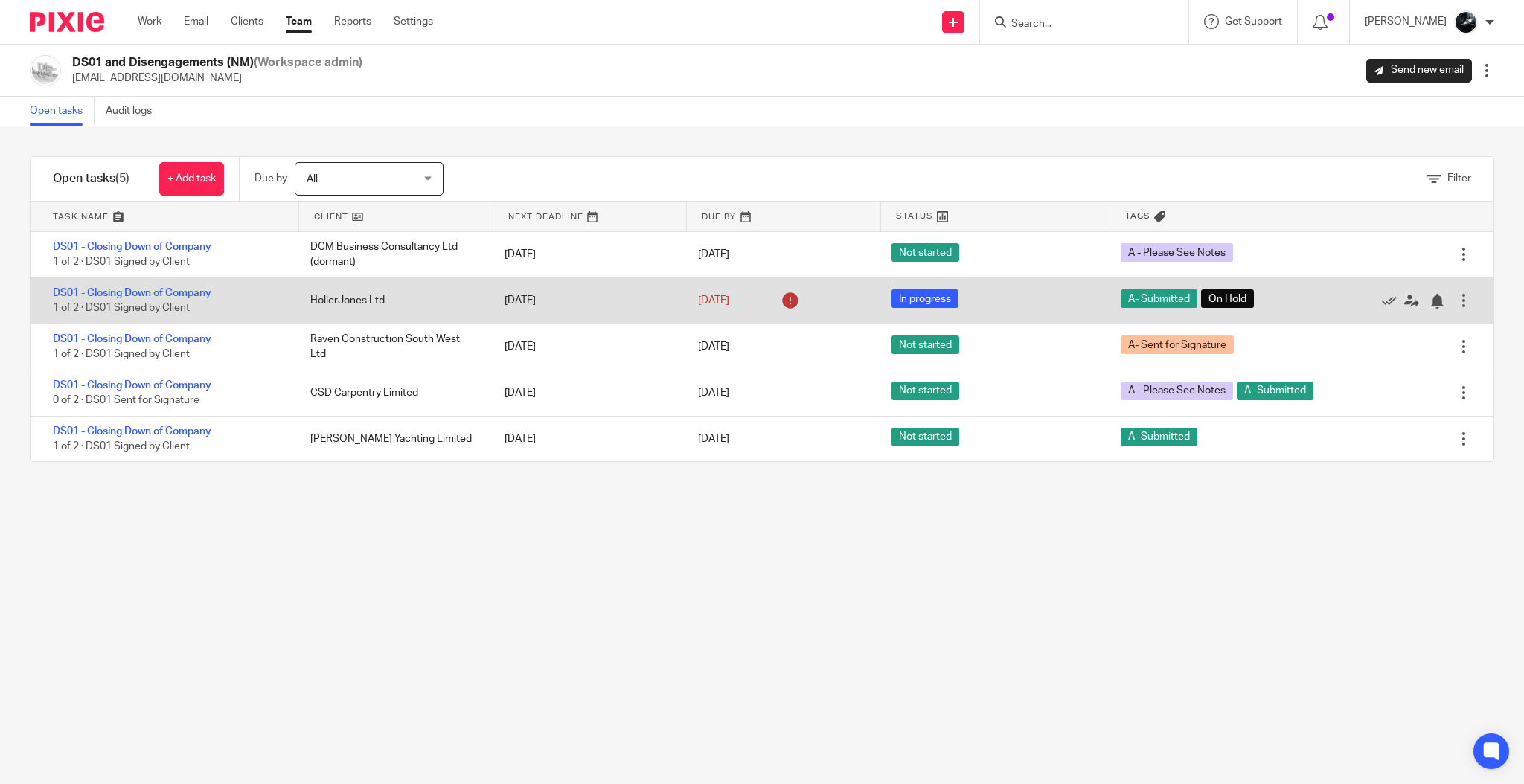
click at [779, 299] on icon at bounding box center [790, 301] width 24 height 24
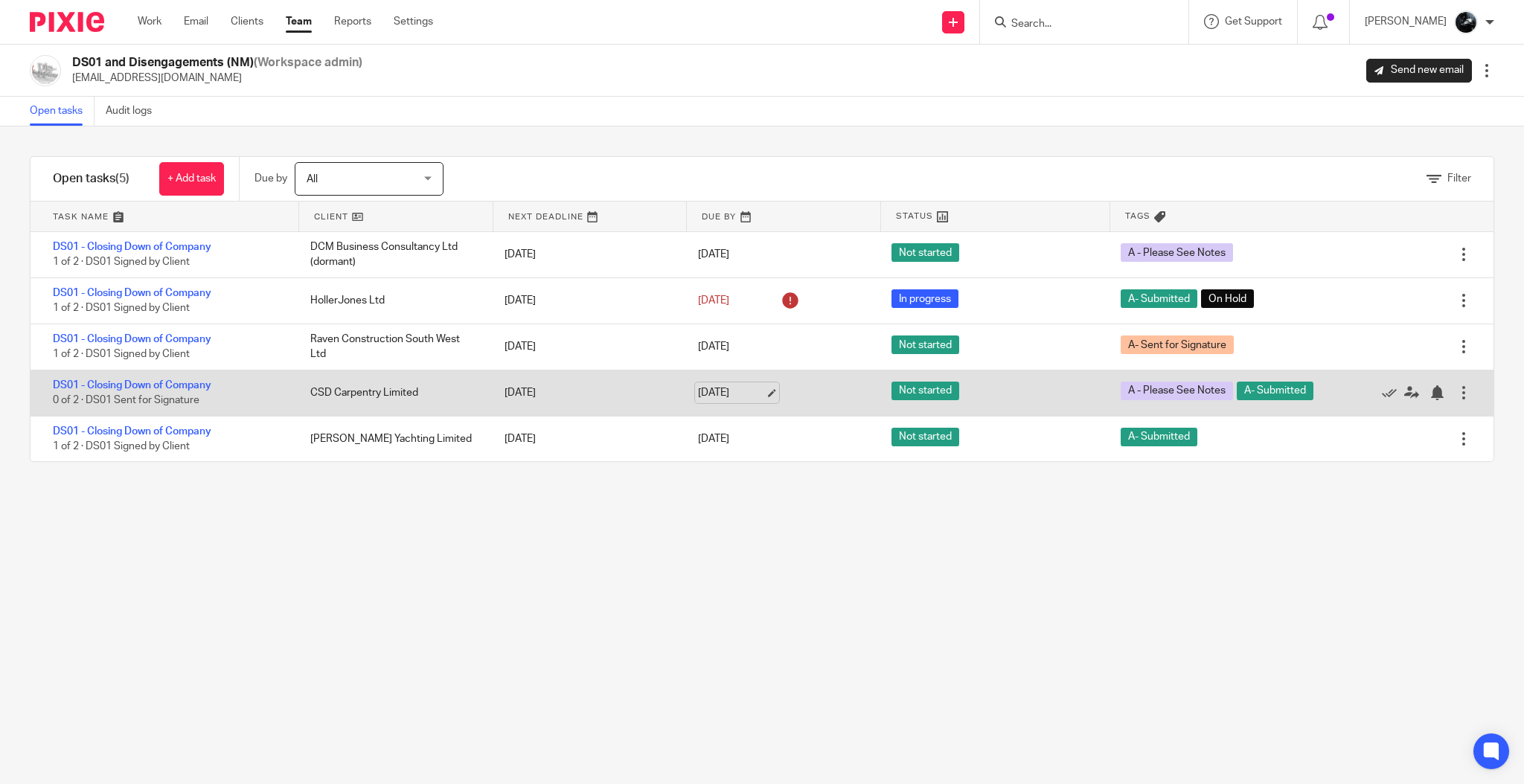
click at [757, 399] on link "[DATE]" at bounding box center [731, 392] width 67 height 15
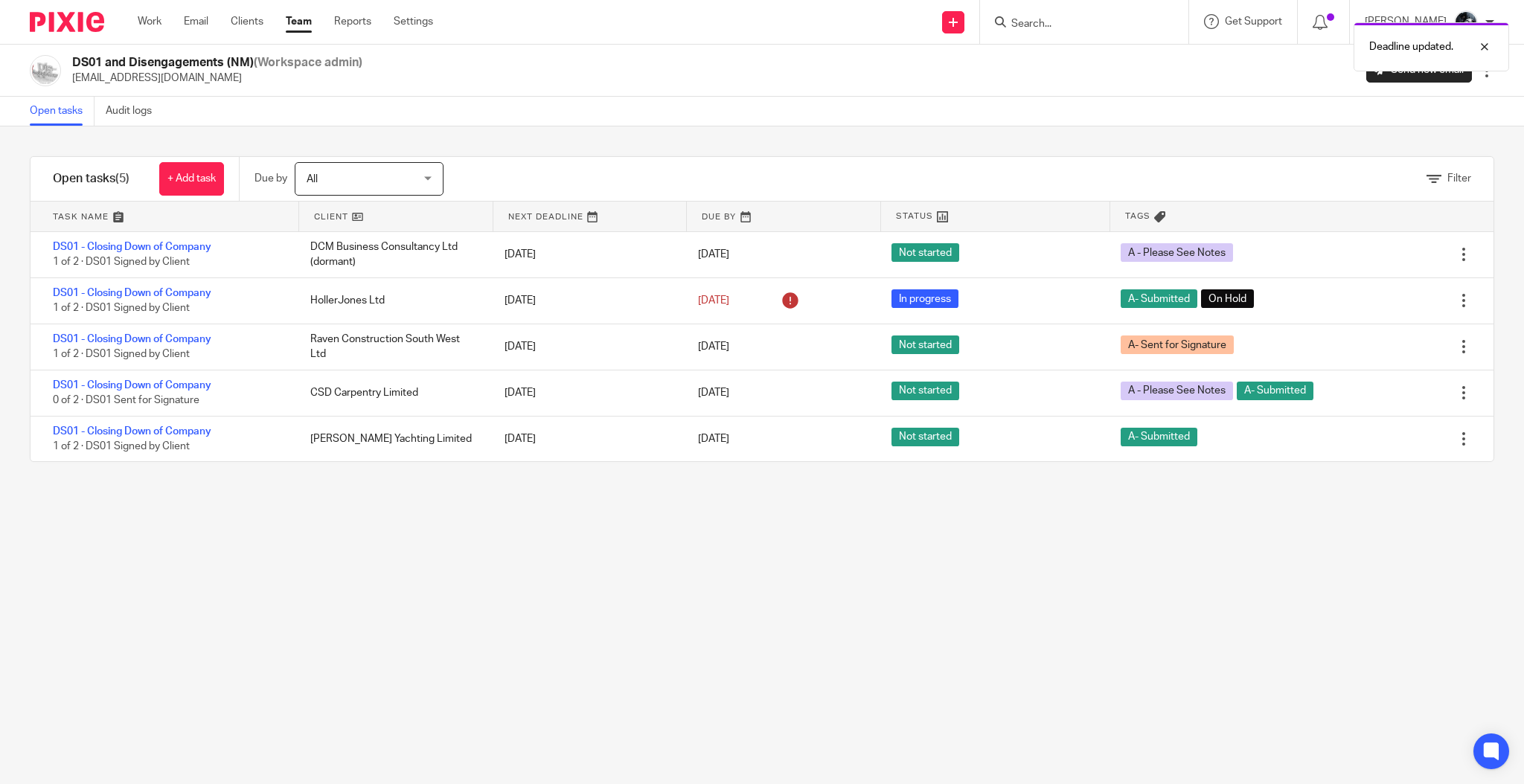
click at [453, 575] on div "Filter tasks Only show tasks matching all of these conditions 1 Client name Is …" at bounding box center [762, 456] width 1524 height 658
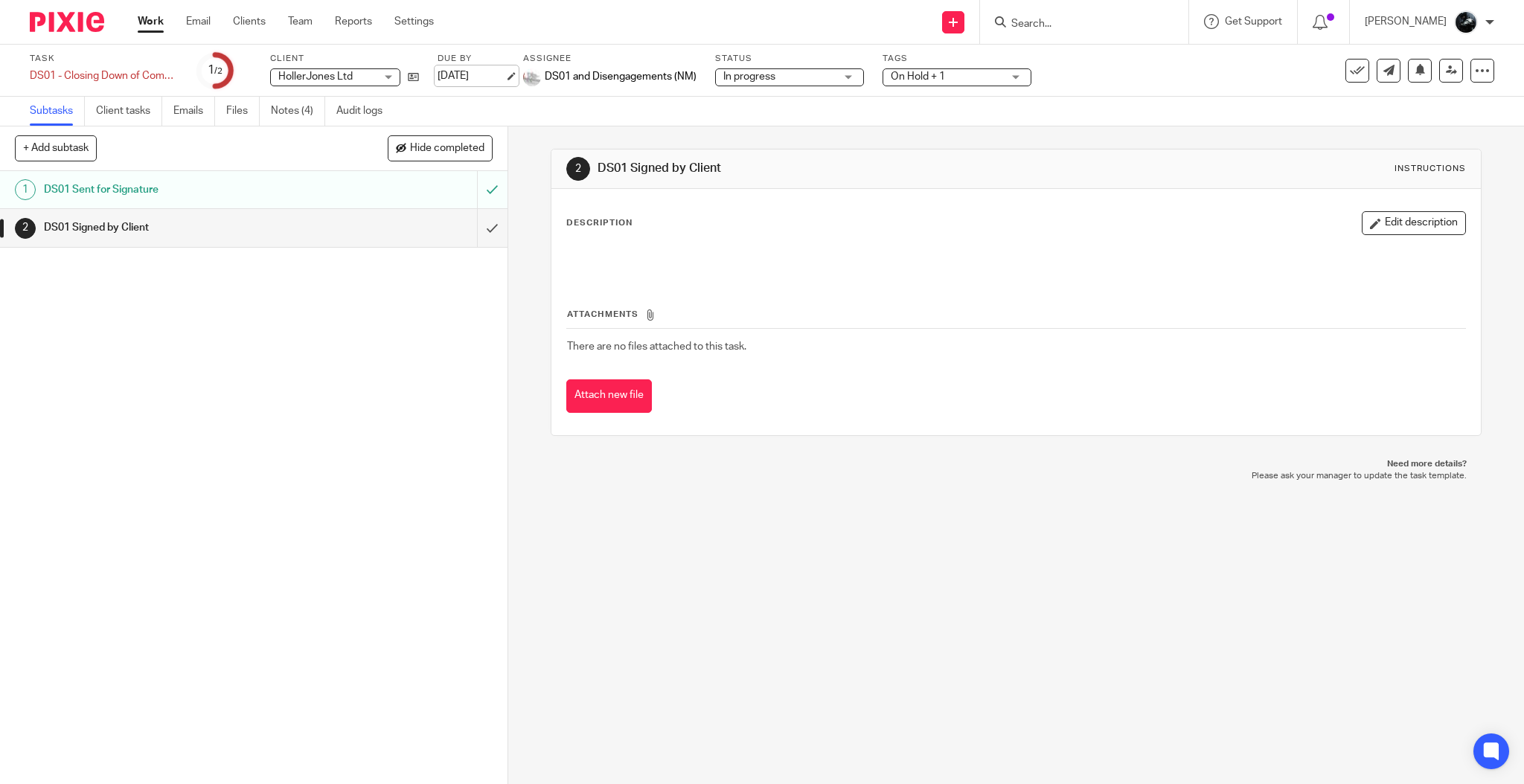
click at [493, 70] on link "[DATE]" at bounding box center [470, 75] width 67 height 15
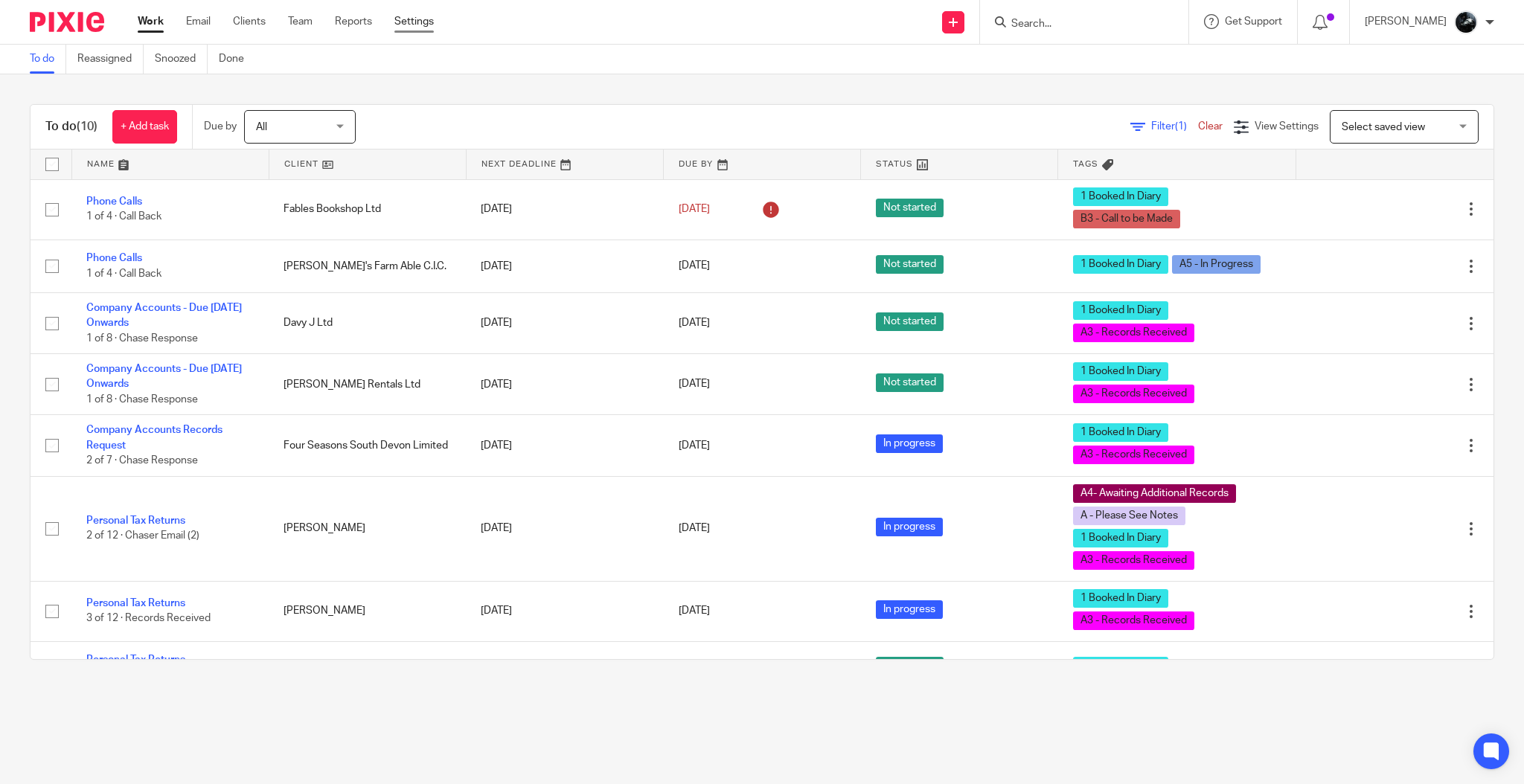
drag, startPoint x: 0, startPoint y: 0, endPoint x: 409, endPoint y: 26, distance: 409.8
click at [409, 26] on link "Settings" at bounding box center [413, 22] width 39 height 15
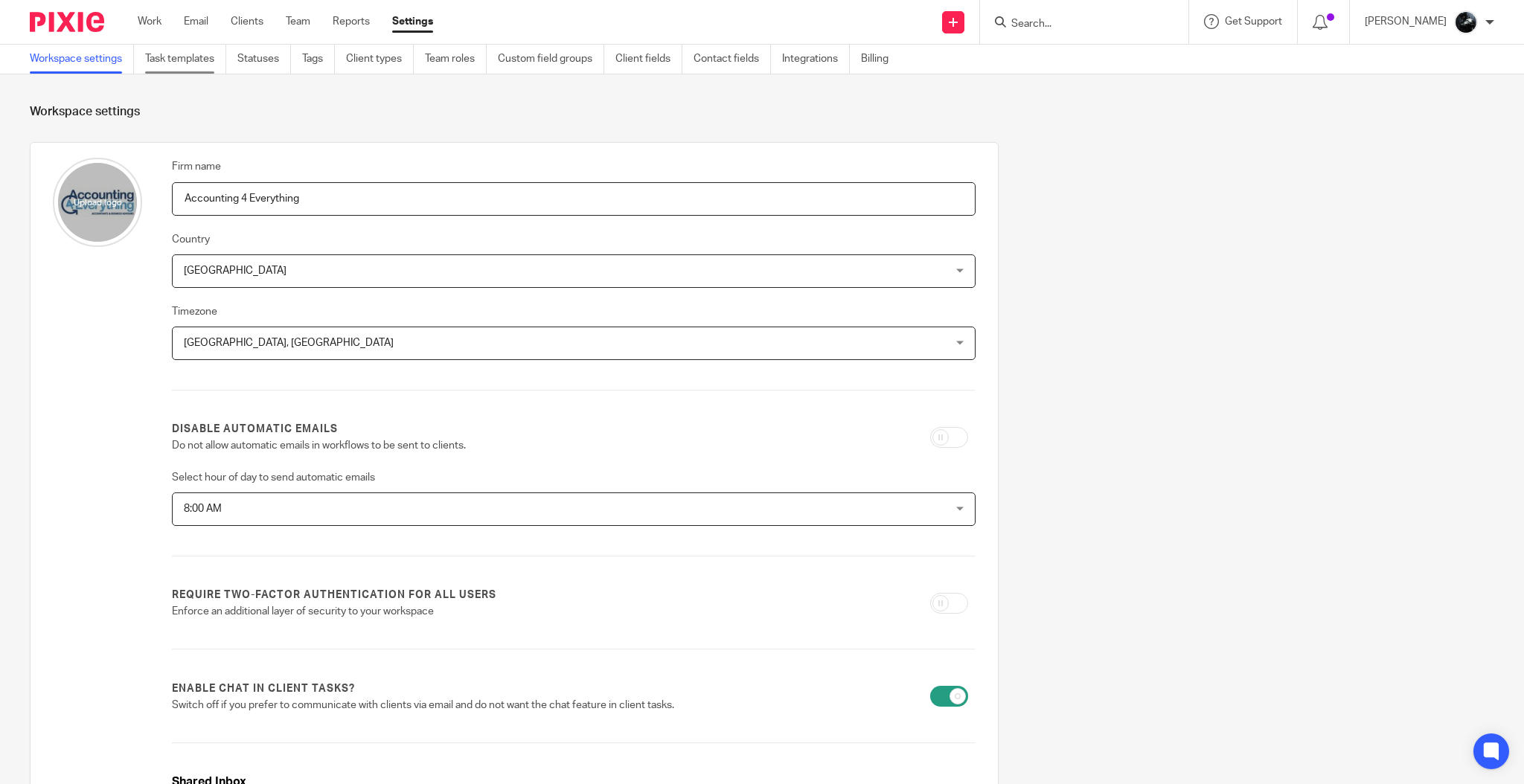
click at [199, 57] on link "Task templates" at bounding box center [185, 59] width 81 height 29
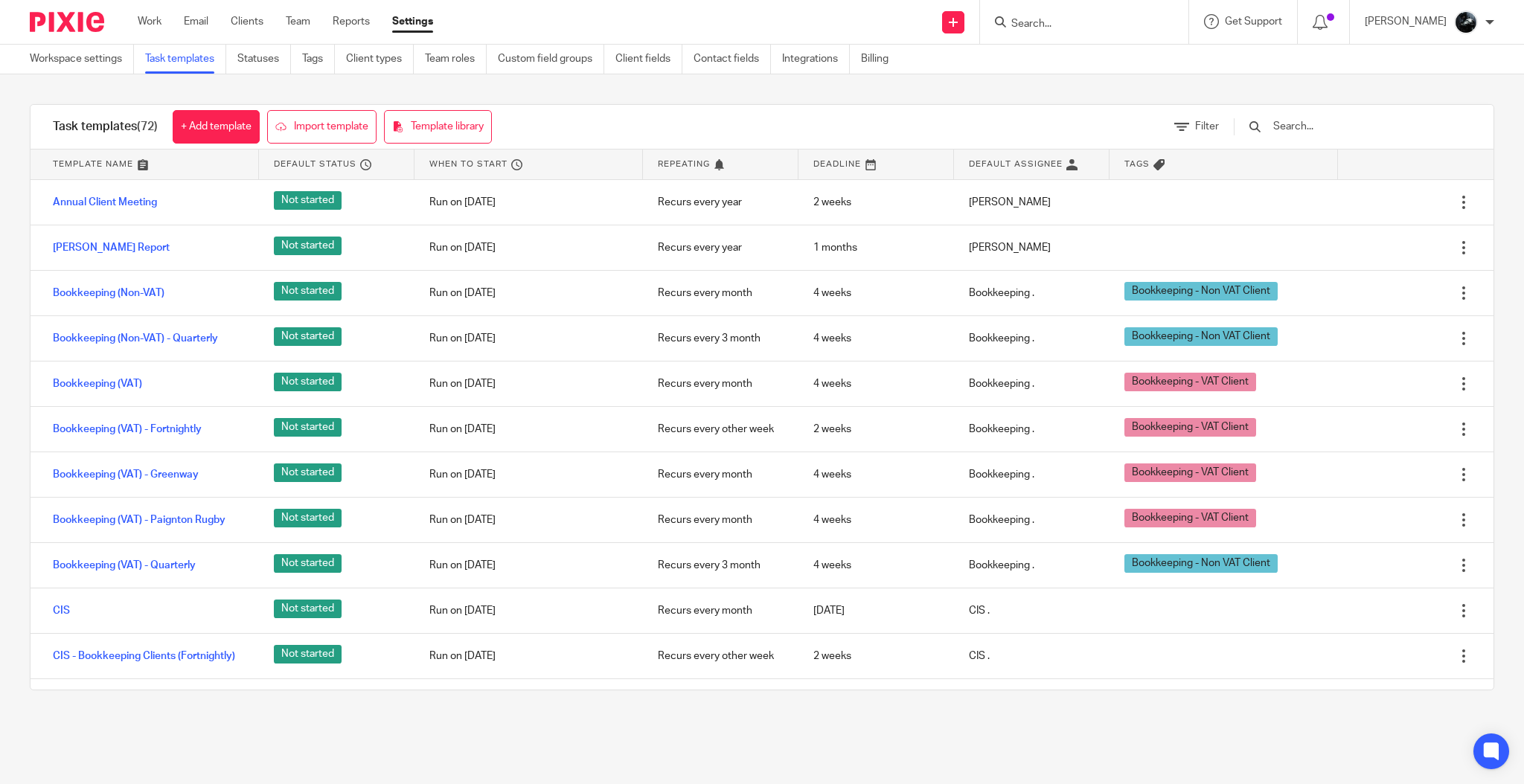
click at [1478, 445] on div "Task templates (72) + Add template Import template Template library Filter Temp…" at bounding box center [762, 397] width 1465 height 587
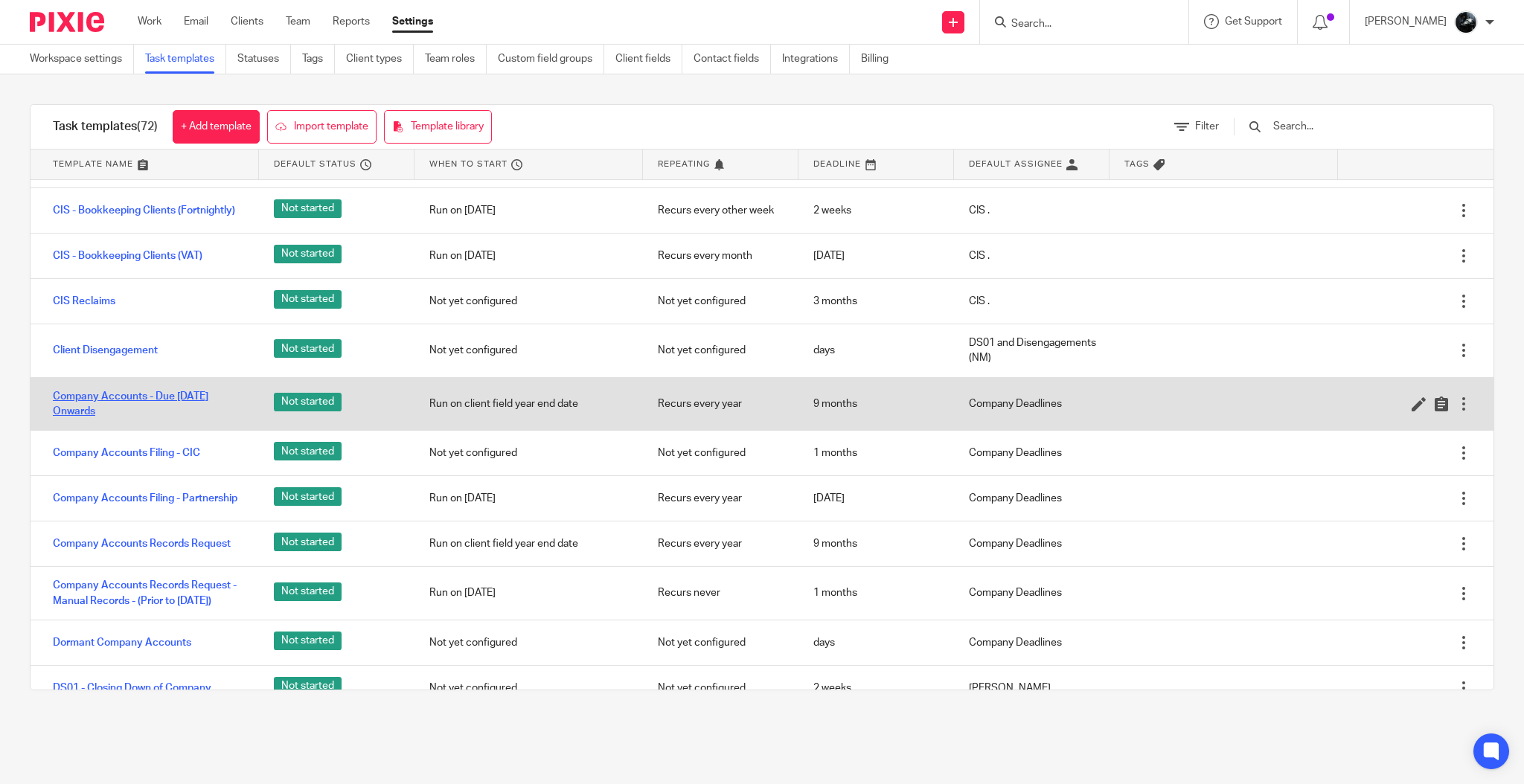
click at [108, 397] on link "Company Accounts - Due [DATE] Onwards" at bounding box center [148, 404] width 191 height 30
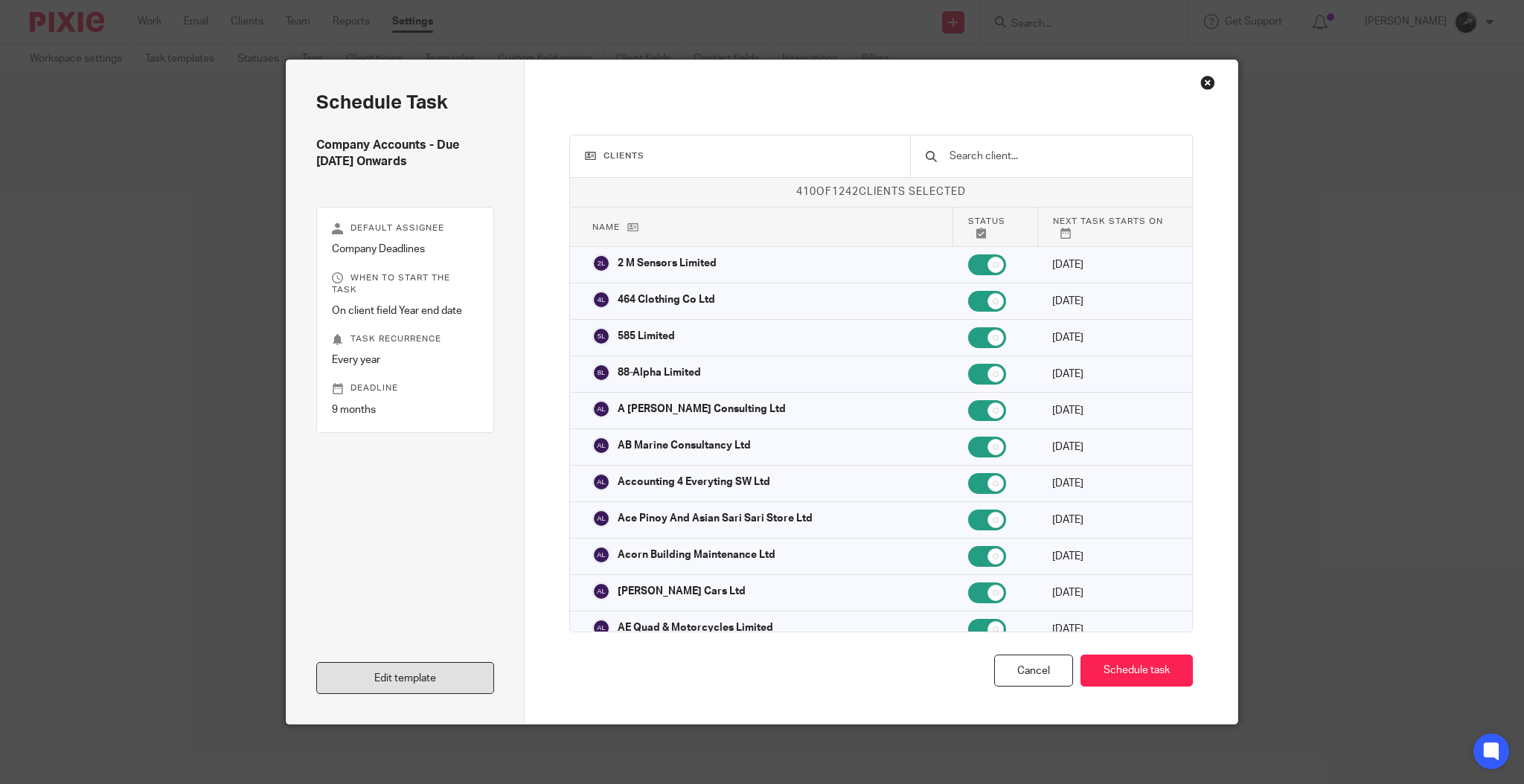
click at [411, 680] on link "Edit template" at bounding box center [405, 678] width 178 height 32
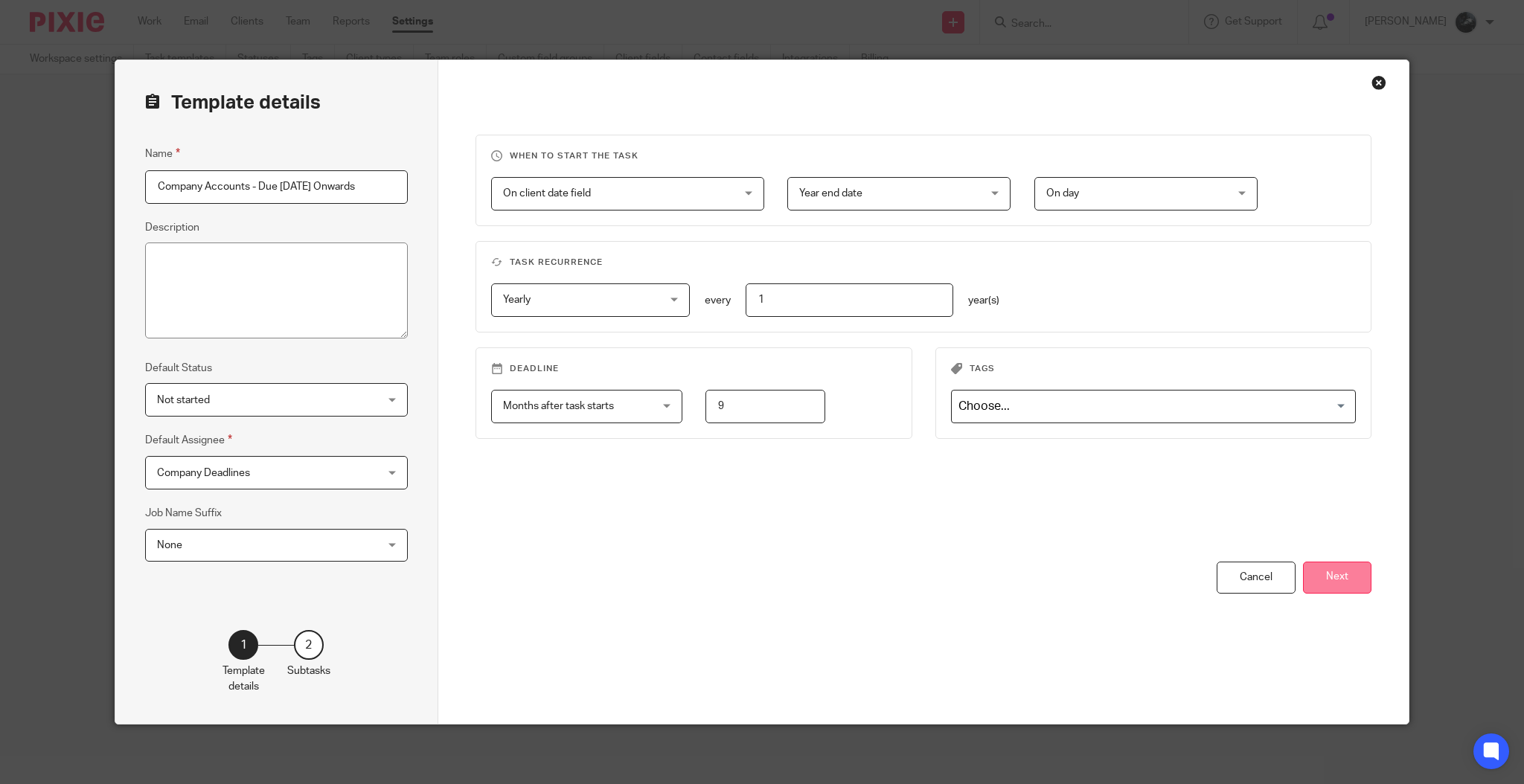
click at [1330, 567] on button "Next" at bounding box center [1337, 578] width 68 height 32
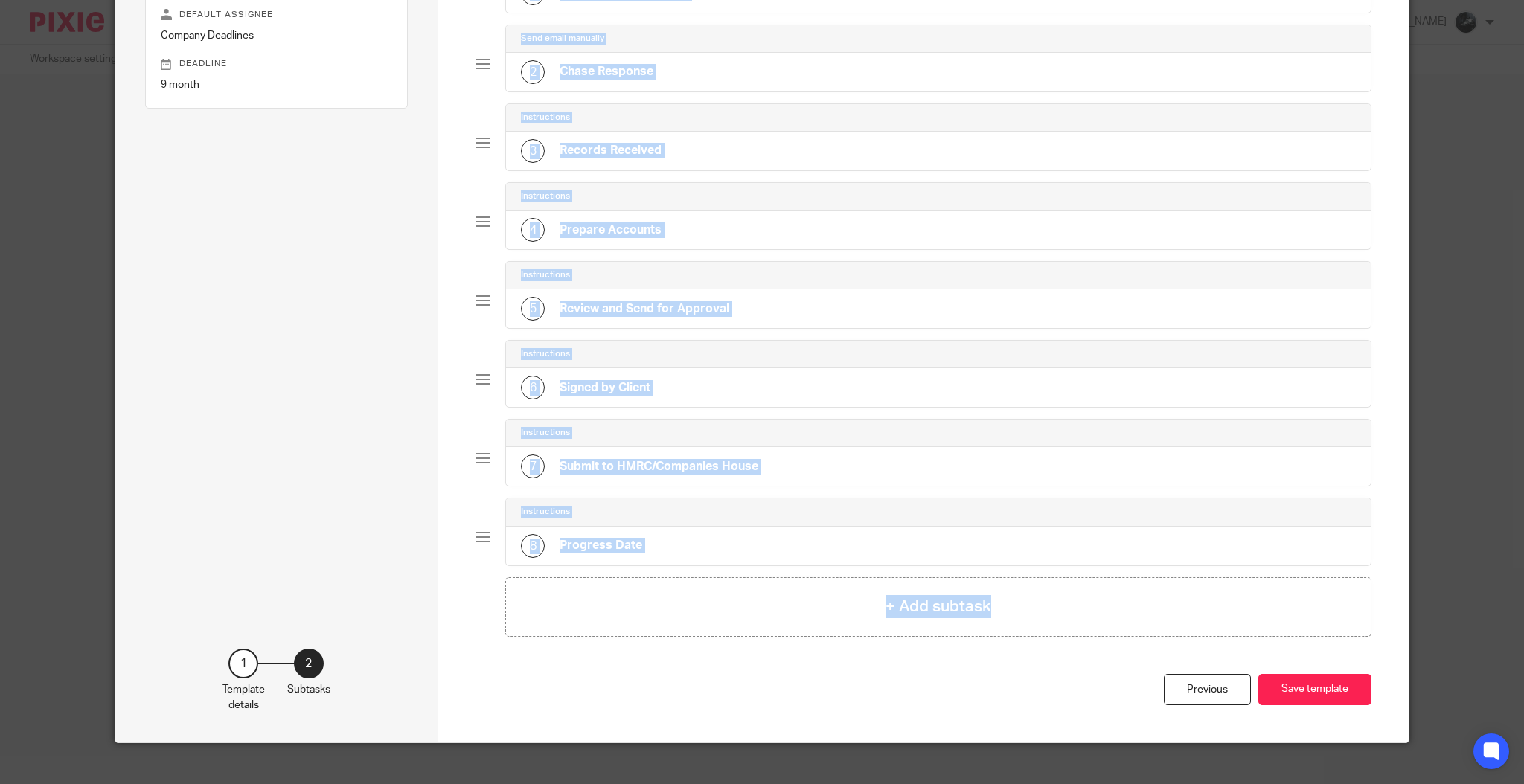
scroll to position [209, 0]
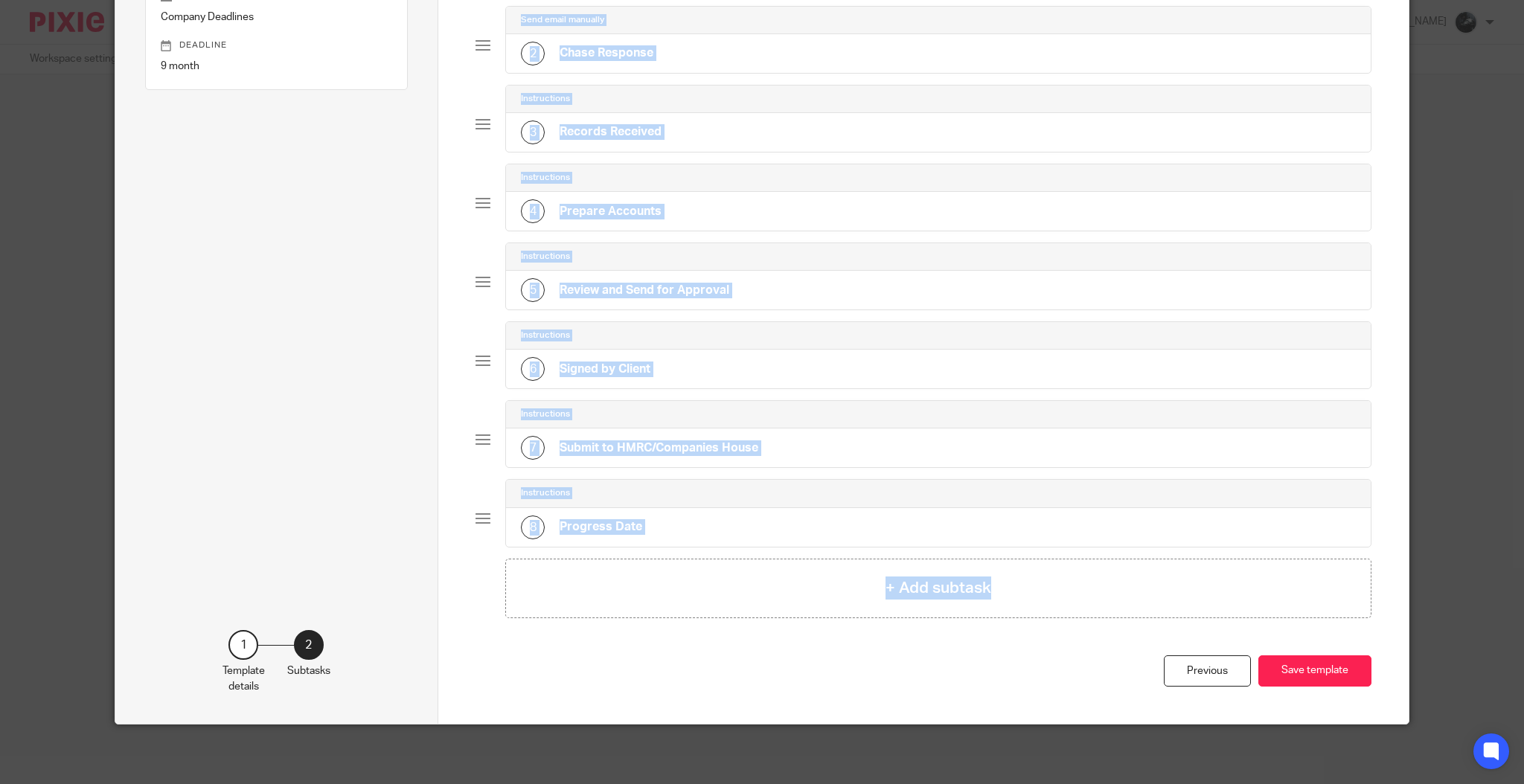
drag, startPoint x: 447, startPoint y: 161, endPoint x: 918, endPoint y: 542, distance: 605.8
click at [918, 542] on div "Total 8 Send email manually 1 Request Email to Client Send email manually 2 Cha…" at bounding box center [923, 288] width 970 height 873
copy div "Send email manually 1 Request Email to Client Send email manually 2 Chase Respo…"
click at [1188, 680] on div "Previous" at bounding box center [1207, 672] width 87 height 32
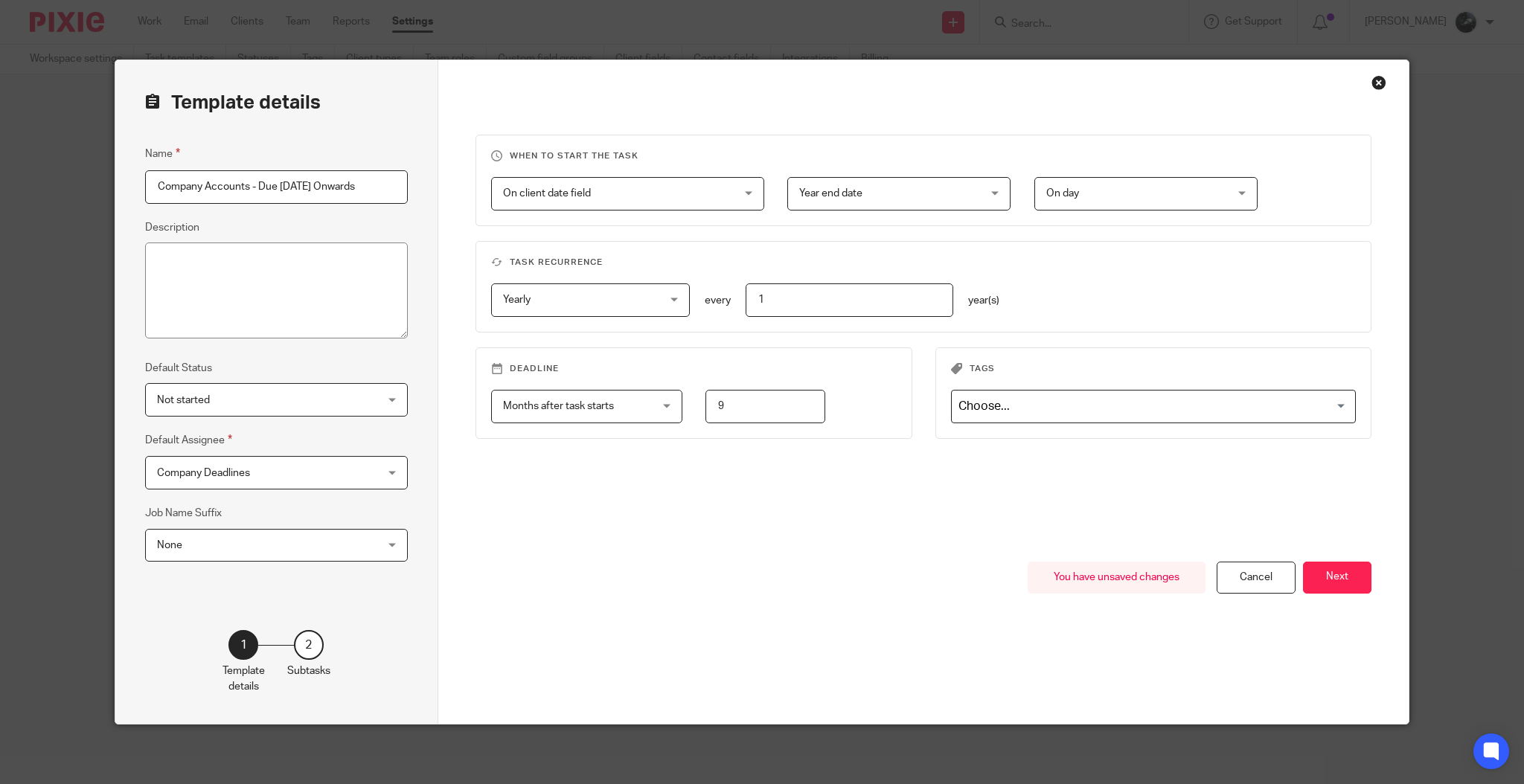
scroll to position [0, 0]
click at [1237, 599] on div "You have unsaved changes Cancel Next" at bounding box center [924, 643] width 896 height 162
click at [1250, 588] on div "Cancel" at bounding box center [1256, 578] width 79 height 32
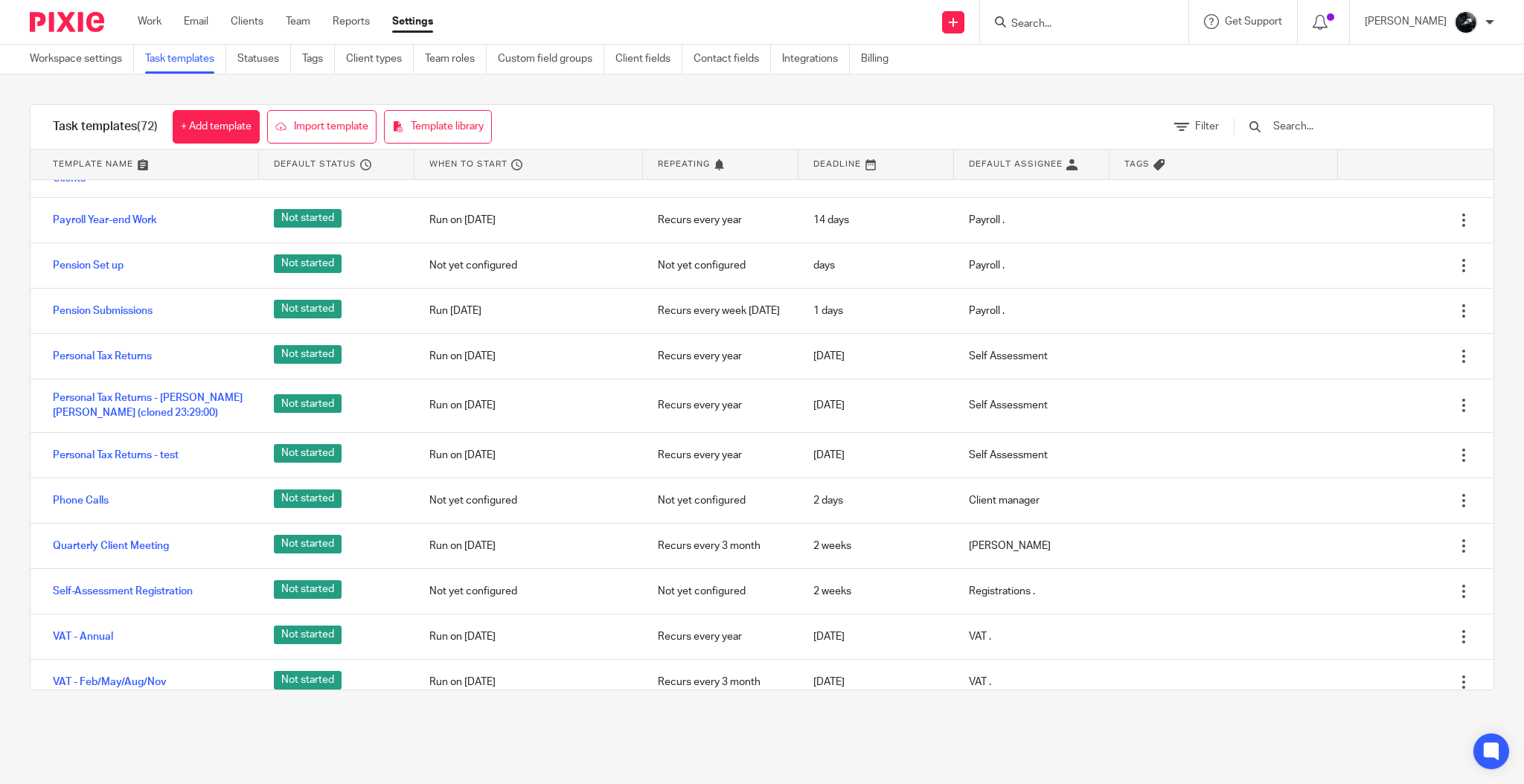
scroll to position [2594, 0]
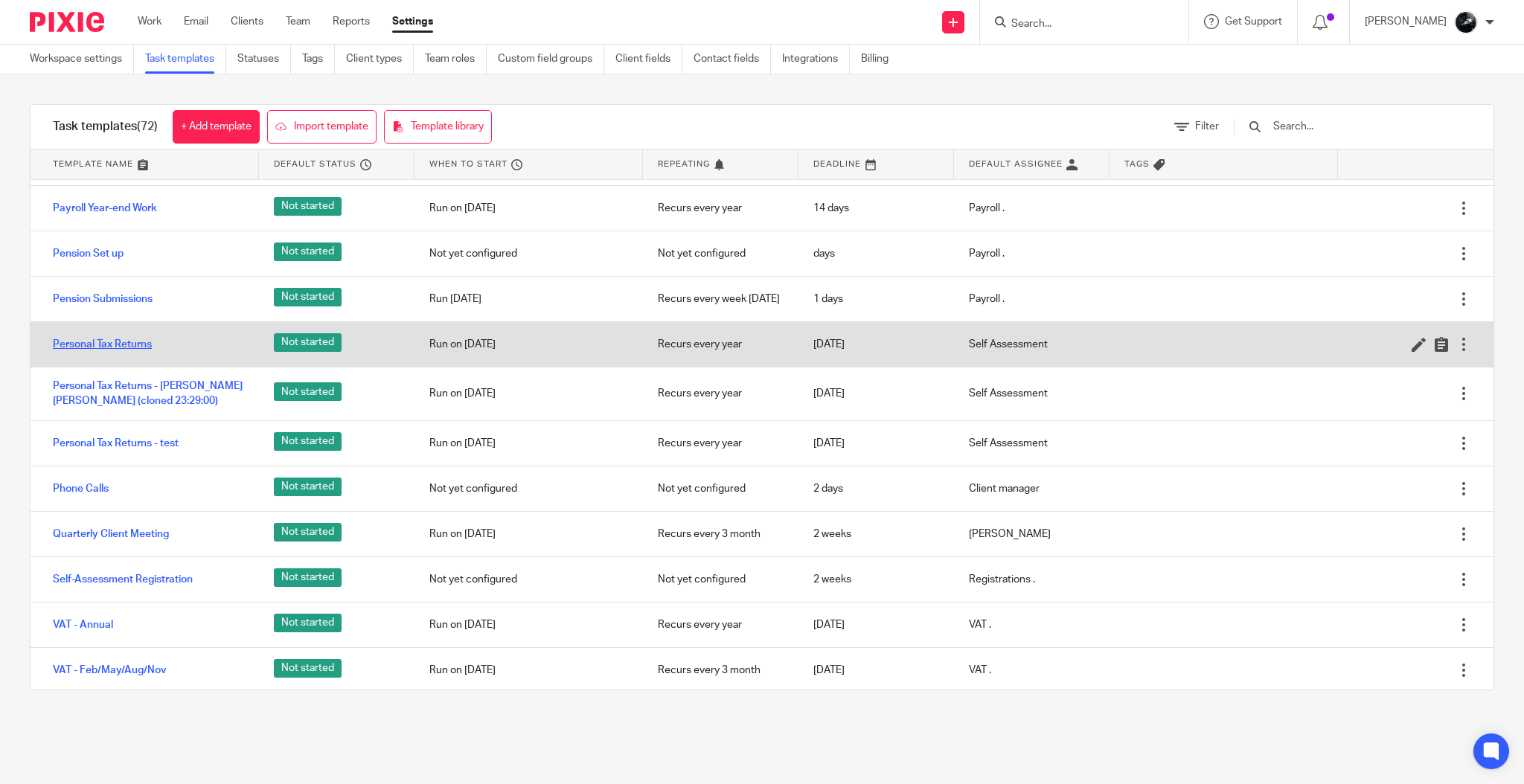
click link "Personal Tax Returns"
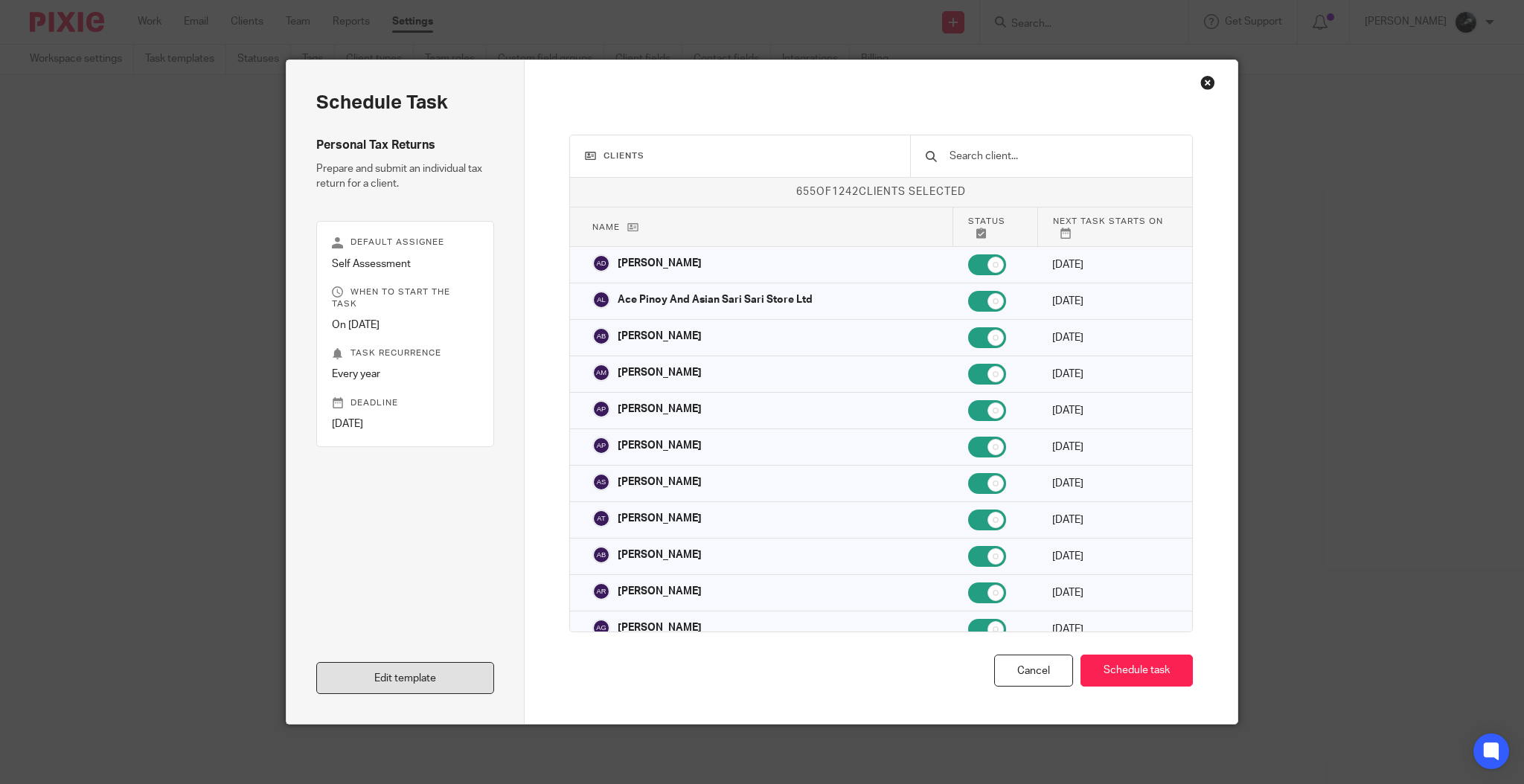
click at [441, 689] on link "Edit template" at bounding box center [405, 678] width 178 height 32
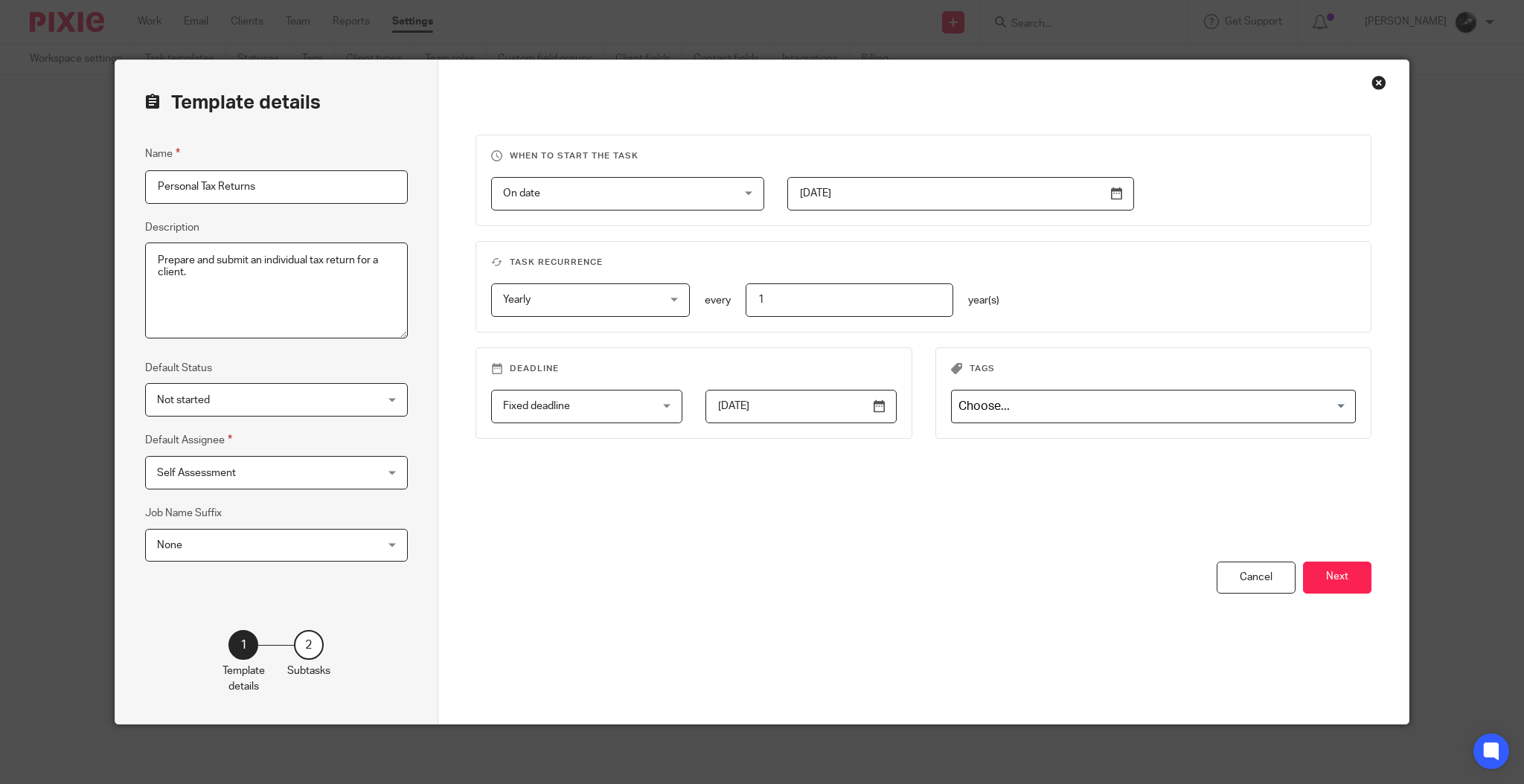
click at [304, 648] on div "2" at bounding box center [308, 644] width 30 height 30
click at [1327, 567] on button "Next" at bounding box center [1337, 578] width 68 height 32
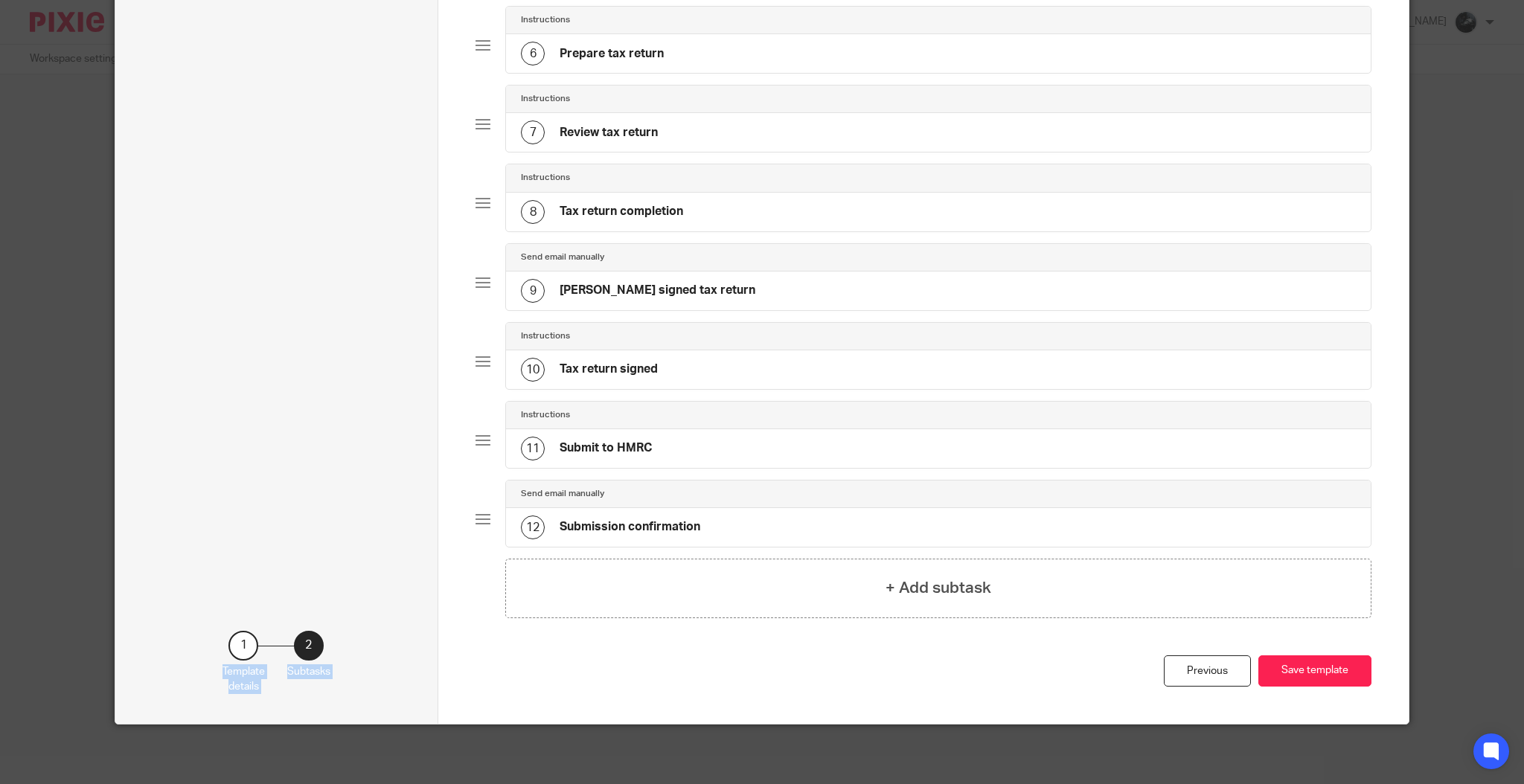
scroll to position [526, 0]
drag, startPoint x: 460, startPoint y: 124, endPoint x: 958, endPoint y: 489, distance: 617.4
click at [958, 489] on div "Total 12 Send automated email 1 Request information Send email manually 2 Chase…" at bounding box center [923, 129] width 970 height 1188
copy div "Send automated email 1 Request information Send email manually 2 Chaser Email (…"
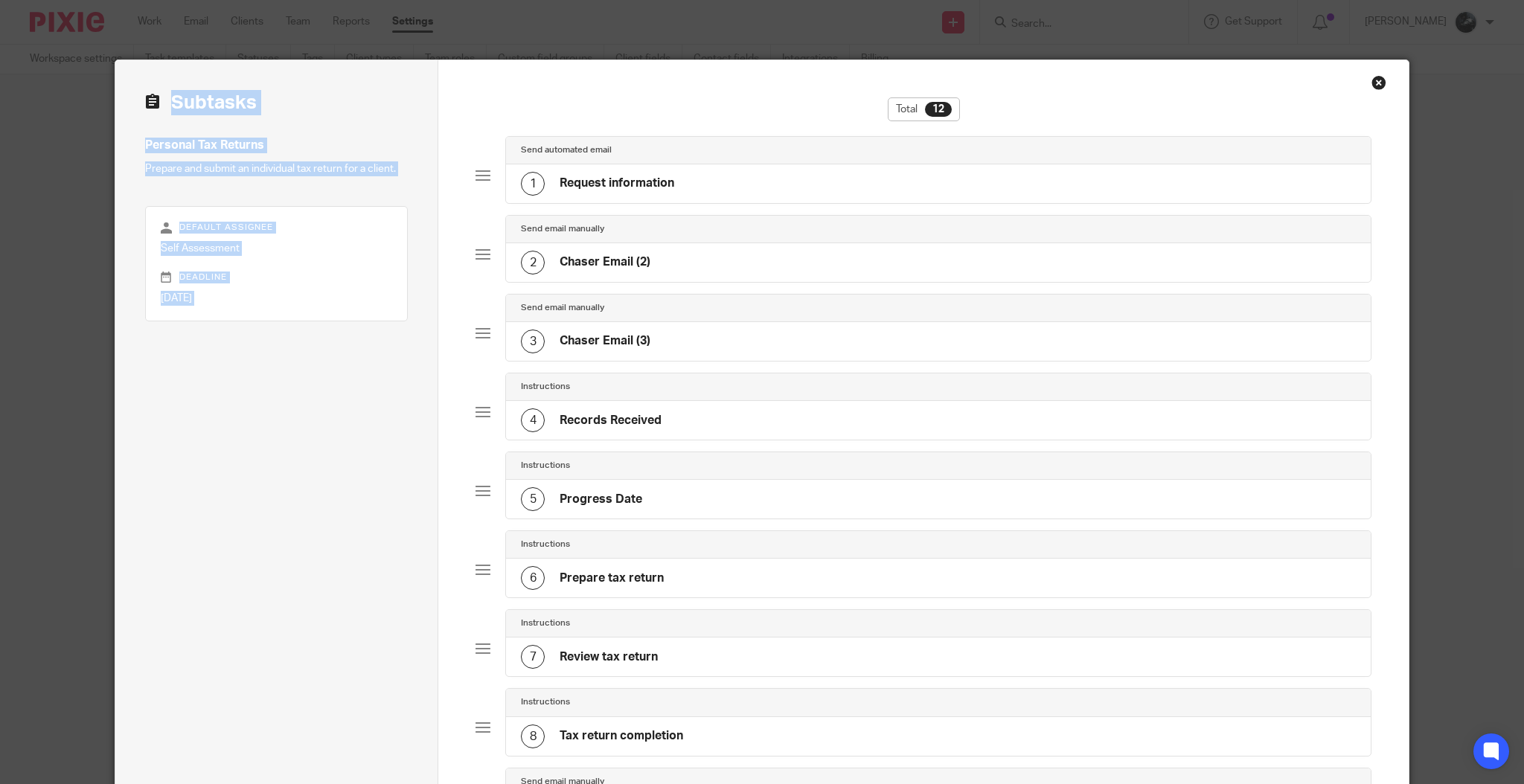
click at [1372, 81] on div "Close this dialog window" at bounding box center [1379, 83] width 15 height 15
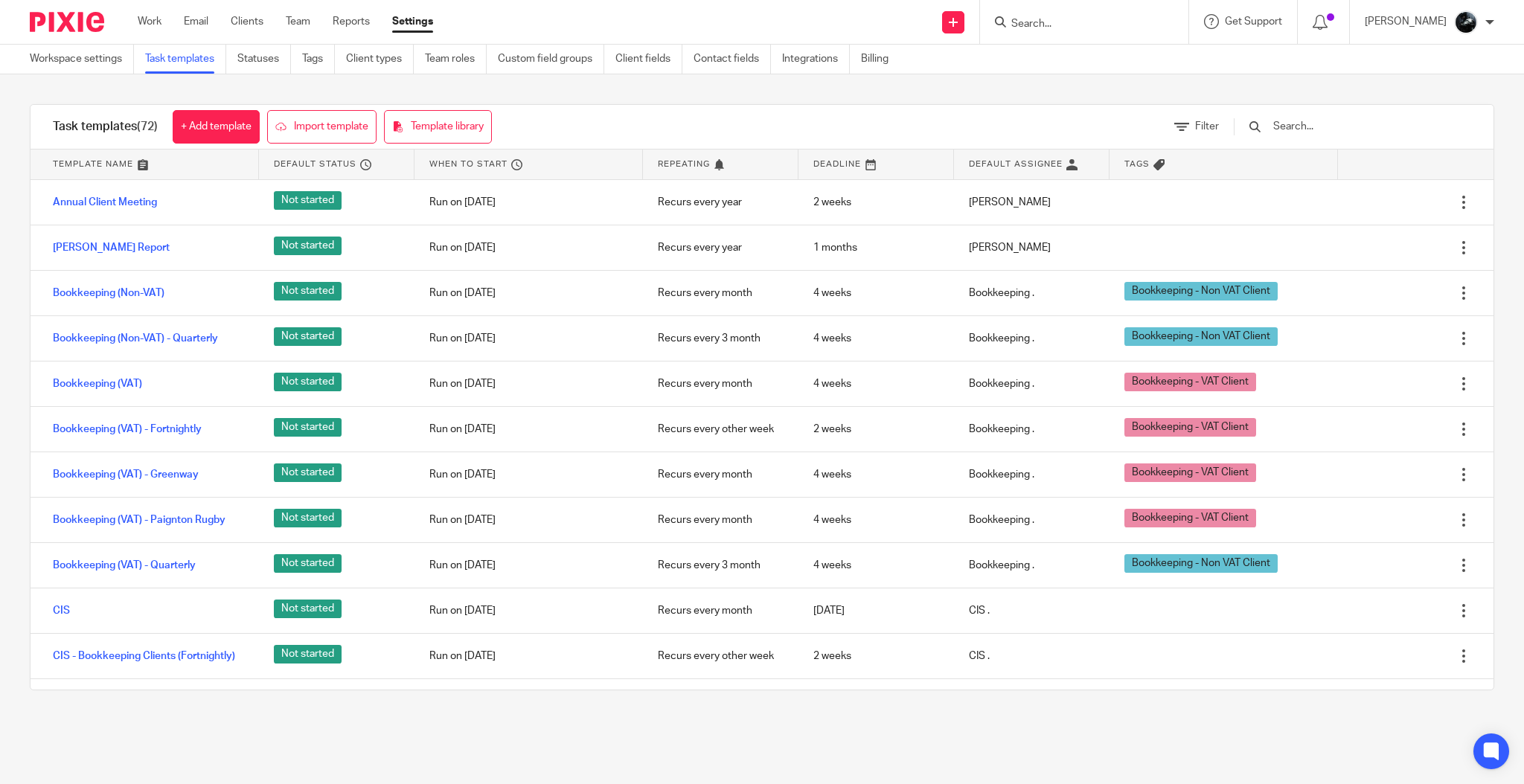
click at [1082, 22] on input "Search" at bounding box center [1076, 24] width 134 height 14
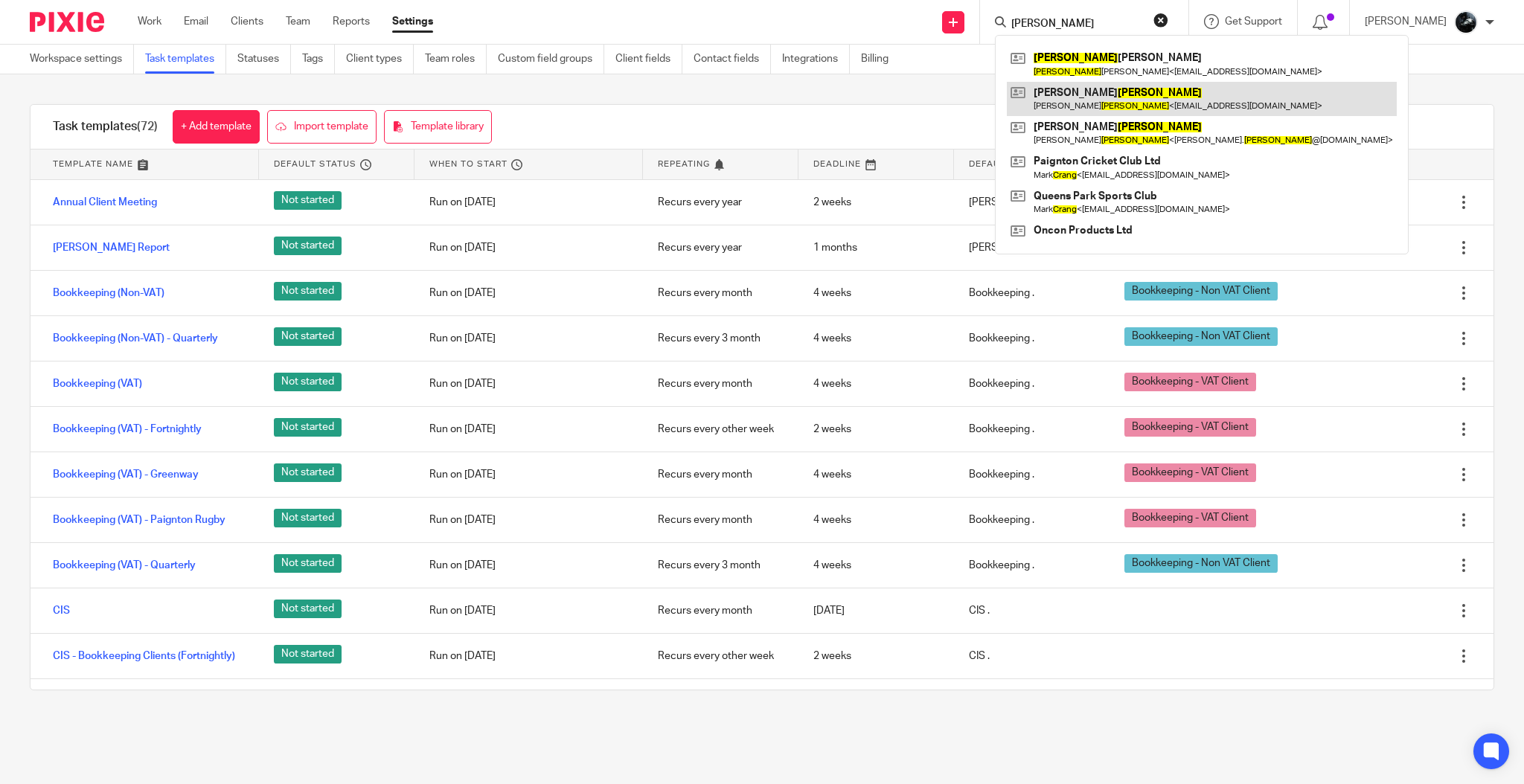
type input "craig"
click at [1075, 87] on link at bounding box center [1202, 99] width 390 height 35
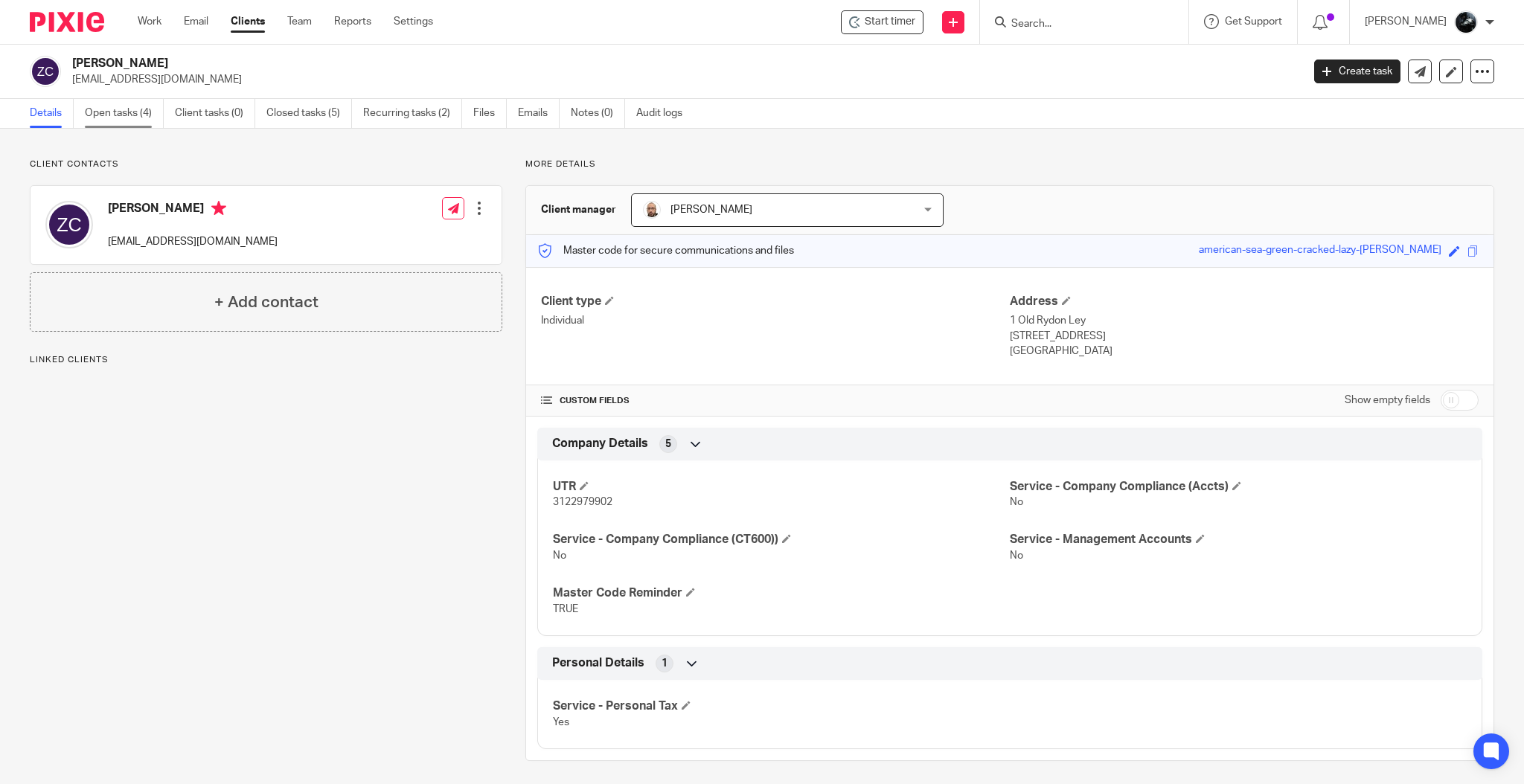
click at [141, 100] on link "Open tasks (4)" at bounding box center [124, 113] width 79 height 29
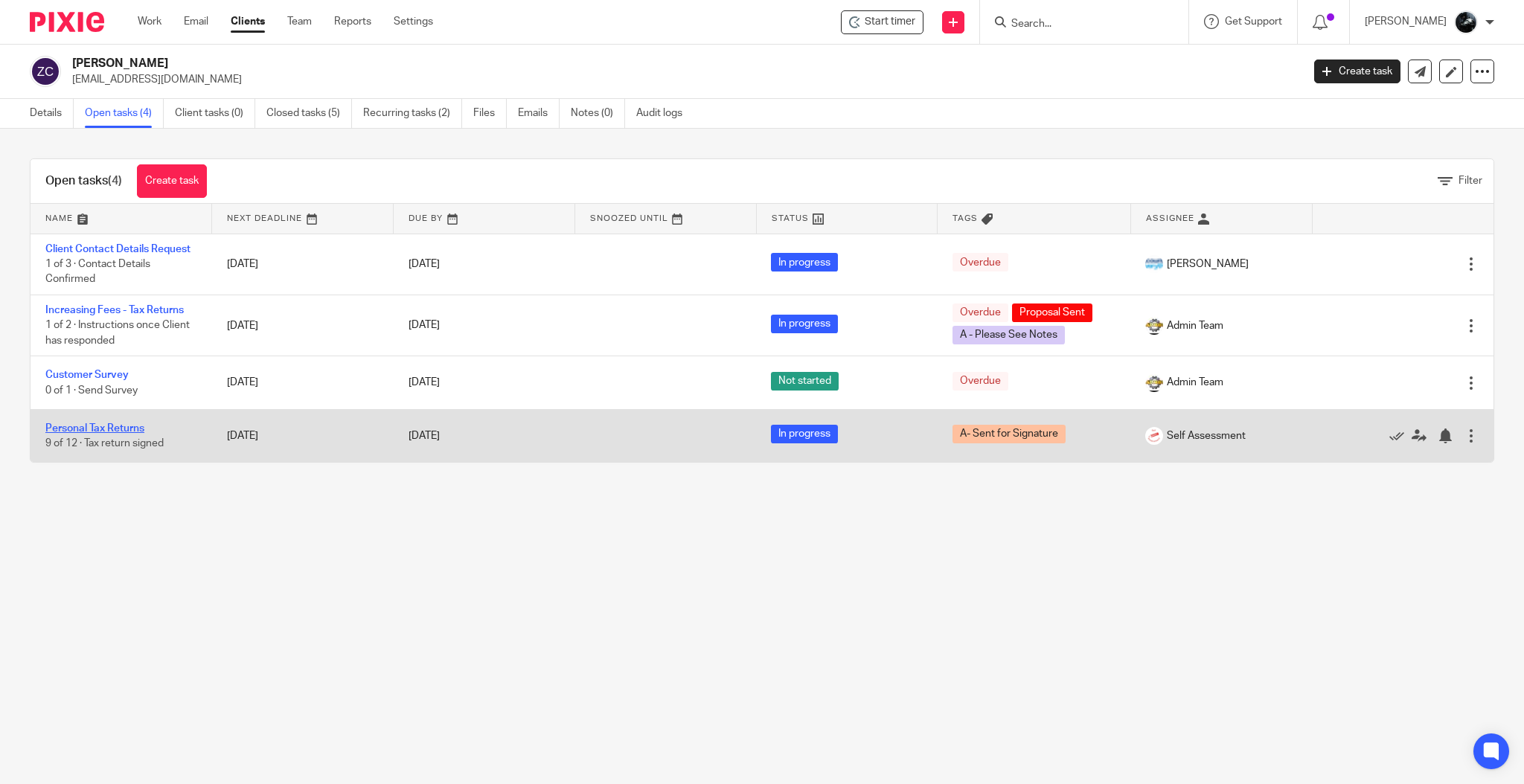
click at [109, 424] on link "Personal Tax Returns" at bounding box center [95, 429] width 99 height 10
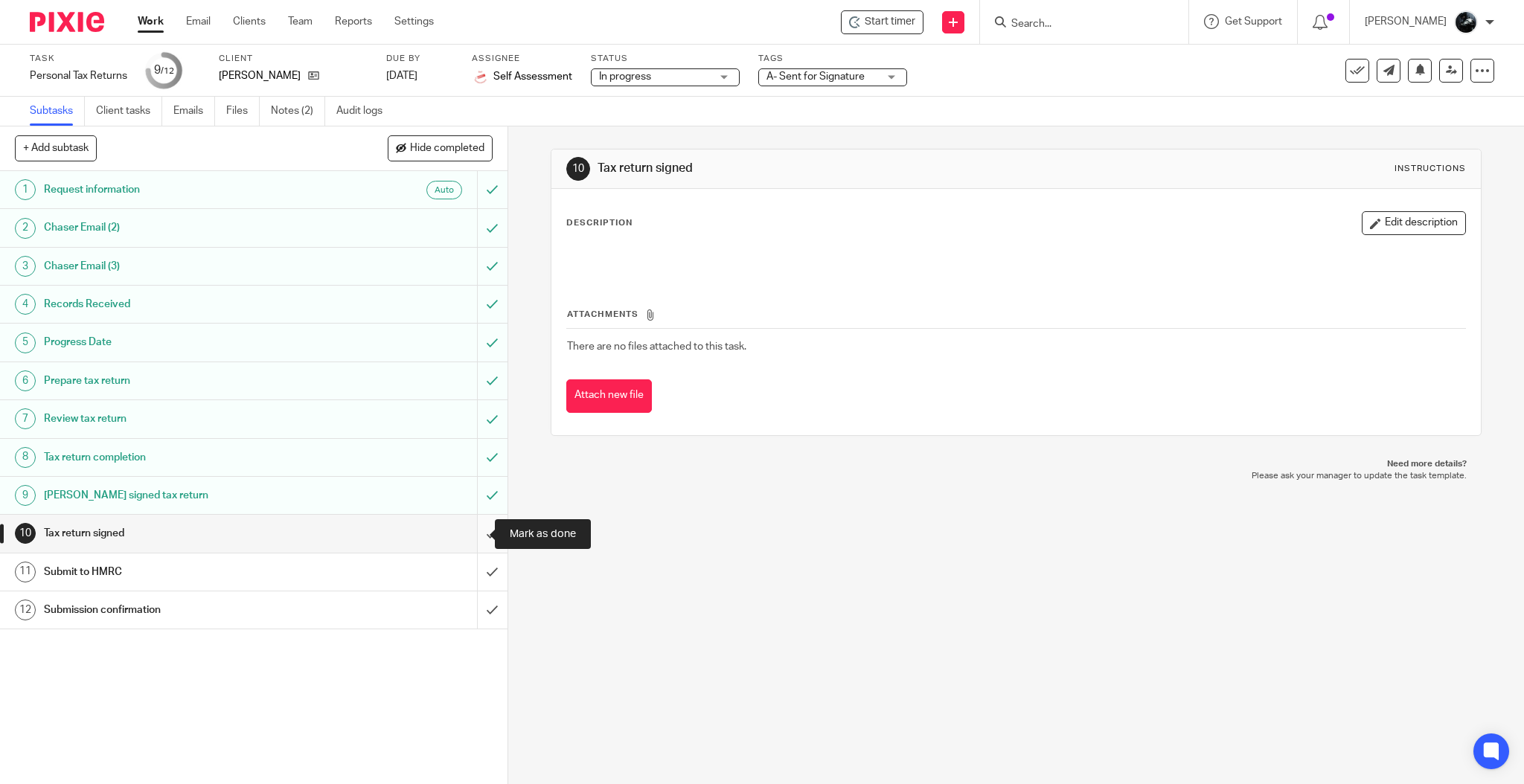
click at [466, 532] on input "submit" at bounding box center [254, 534] width 507 height 37
